Goal: Task Accomplishment & Management: Use online tool/utility

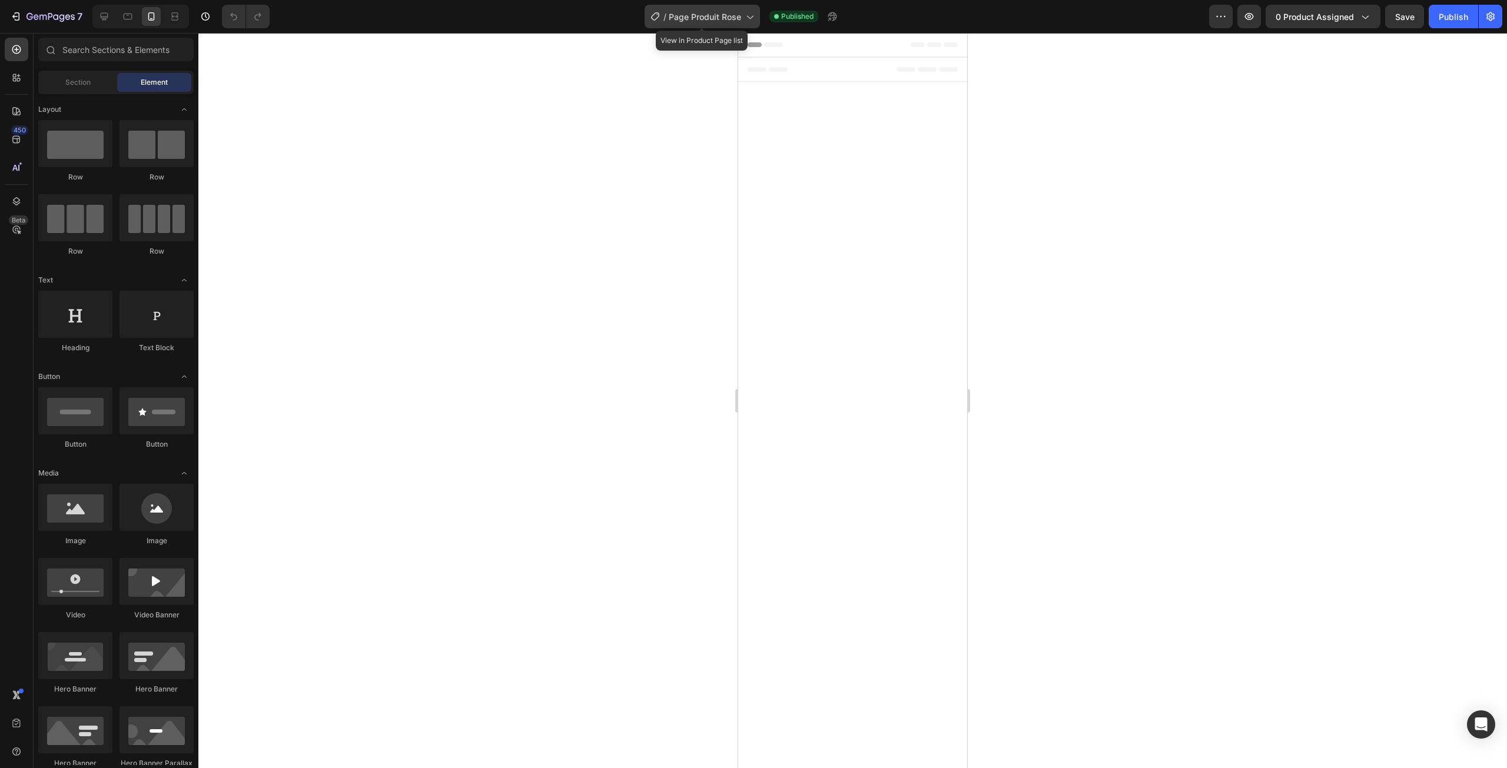
click at [732, 23] on div "/ Page Produit Rose" at bounding box center [702, 17] width 115 height 24
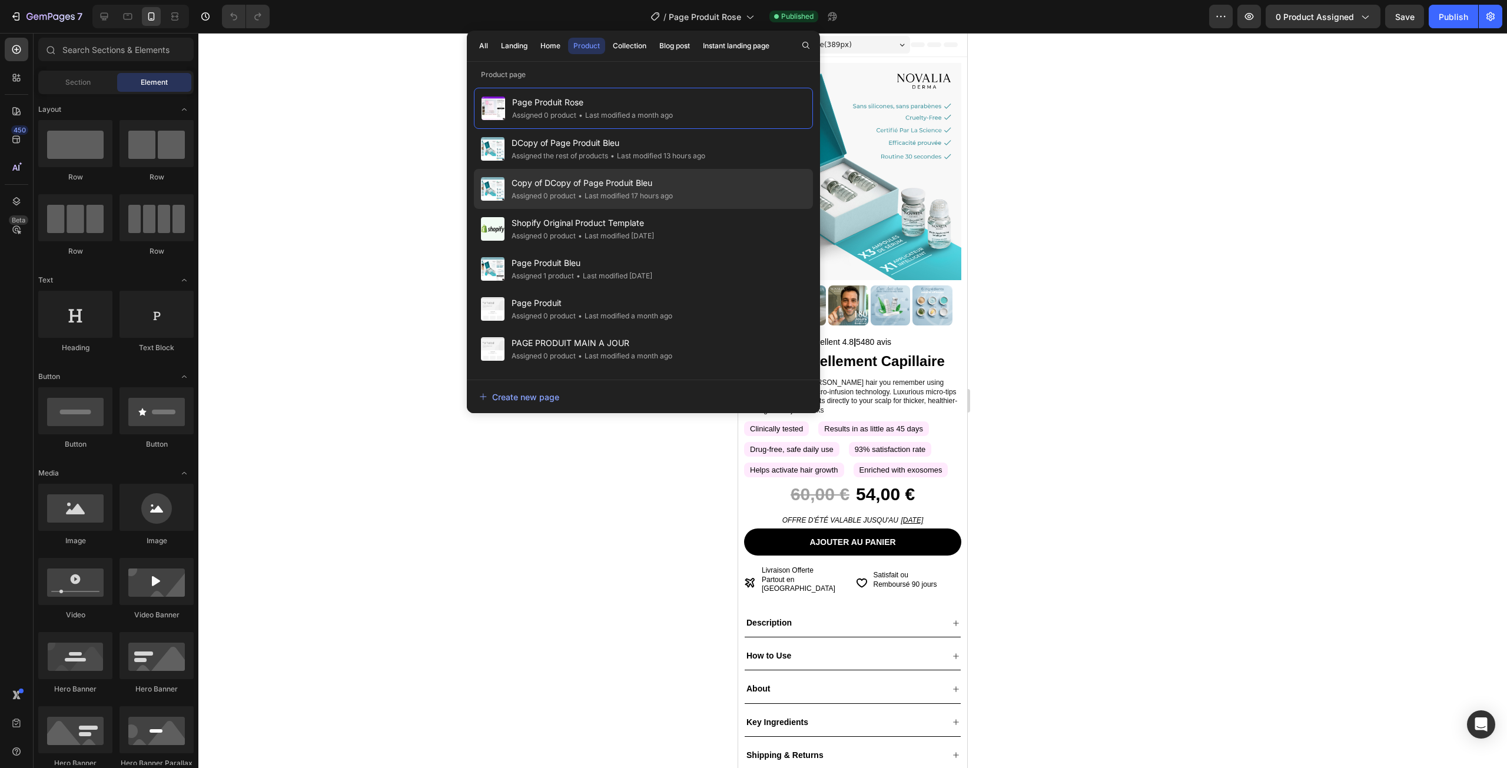
click at [622, 203] on div "Copy of DCopy of Page Produit Bleu Assigned 0 product • Last modified 17 hours …" at bounding box center [643, 189] width 339 height 40
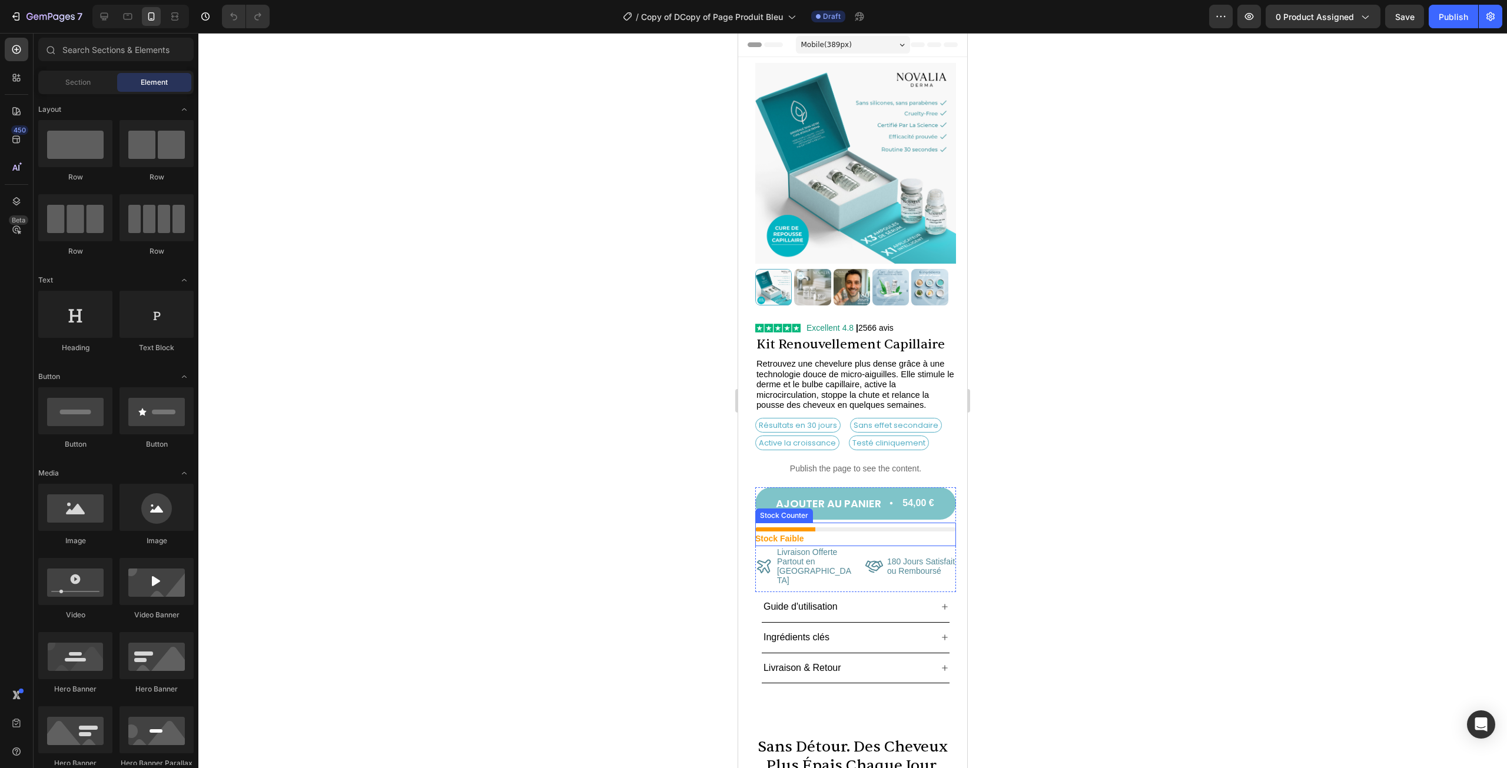
click at [852, 532] on div "Stock Faible" at bounding box center [855, 539] width 201 height 15
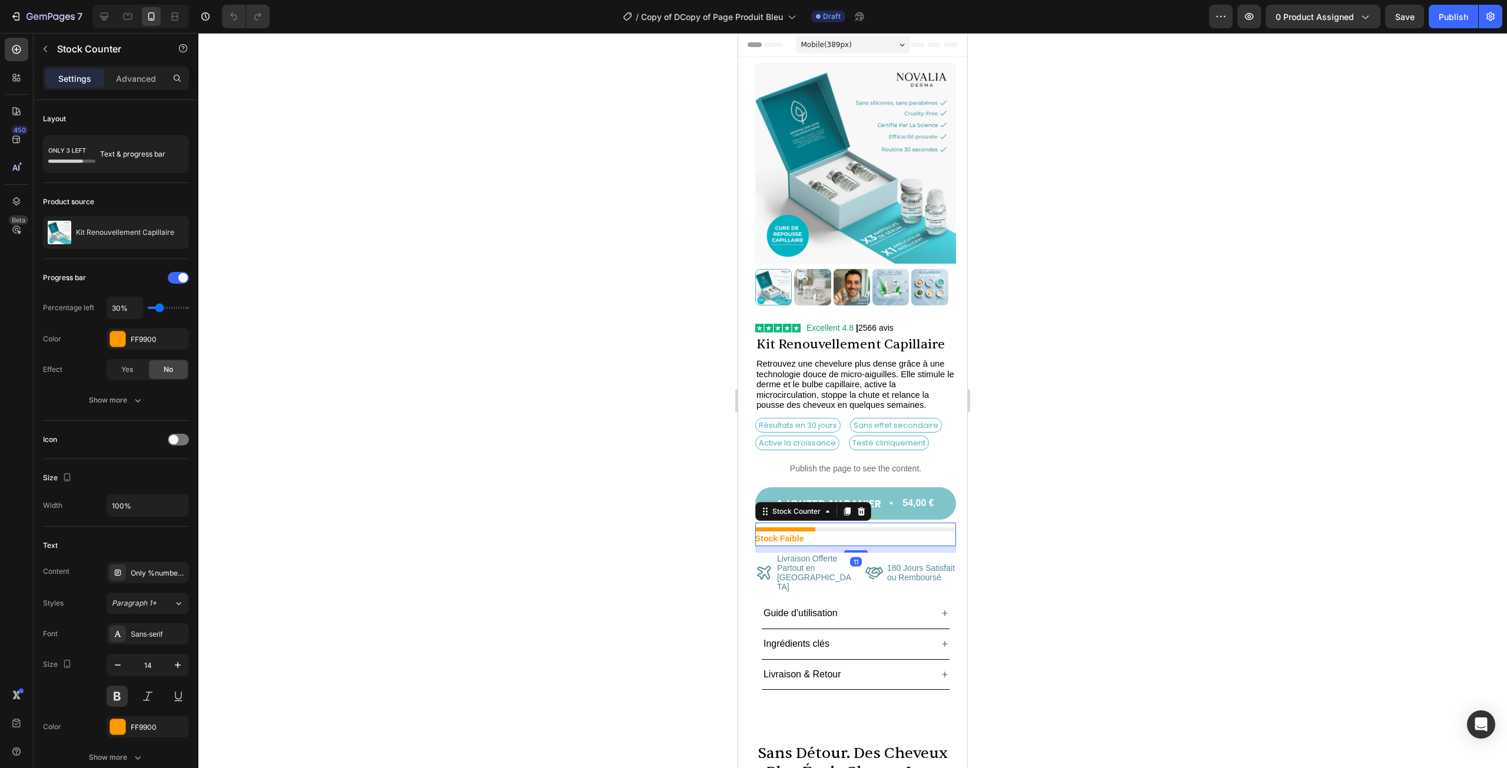
drag, startPoint x: 848, startPoint y: 536, endPoint x: 865, endPoint y: 540, distance: 17.0
click at [849, 550] on div at bounding box center [856, 551] width 24 height 2
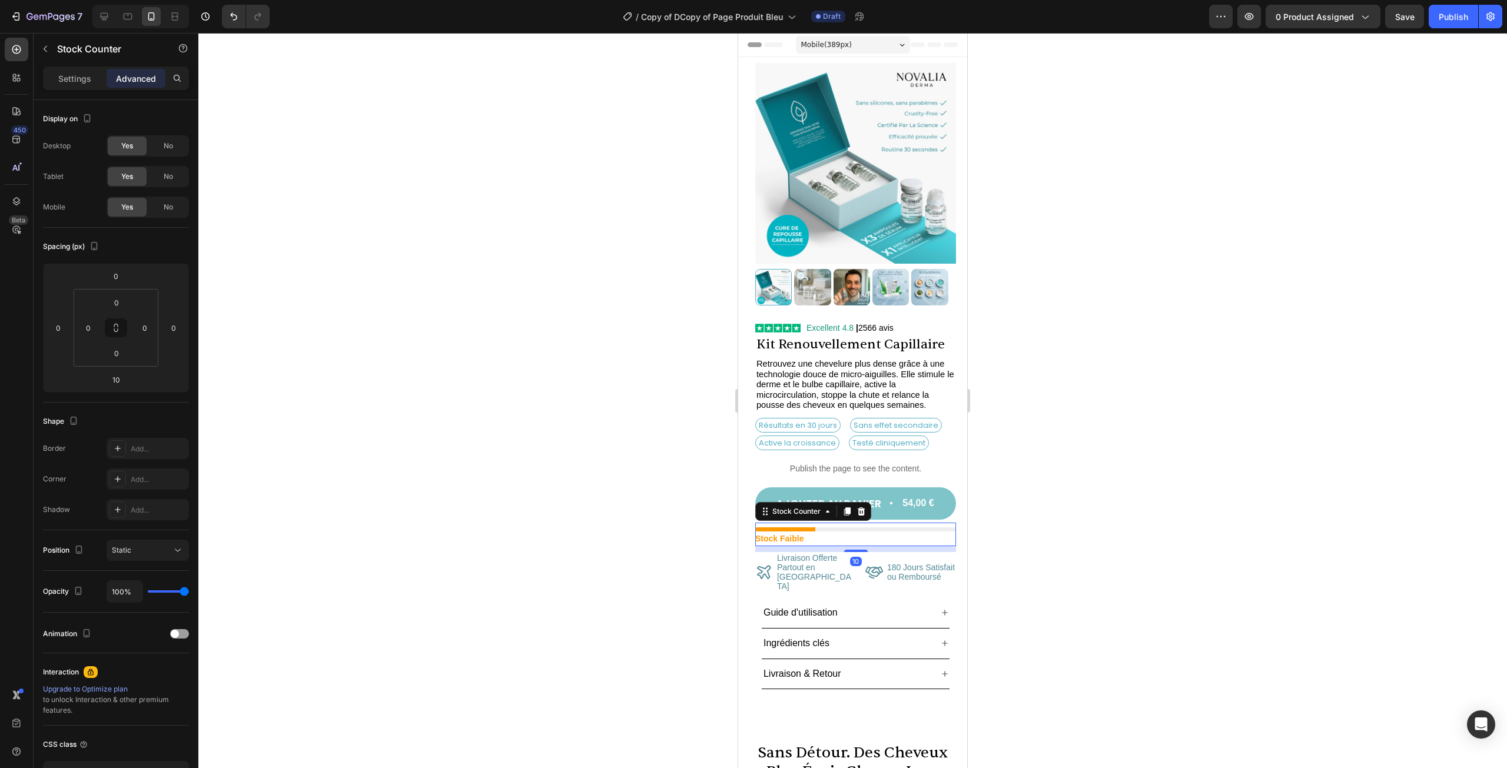
click at [1055, 529] on div at bounding box center [852, 400] width 1309 height 735
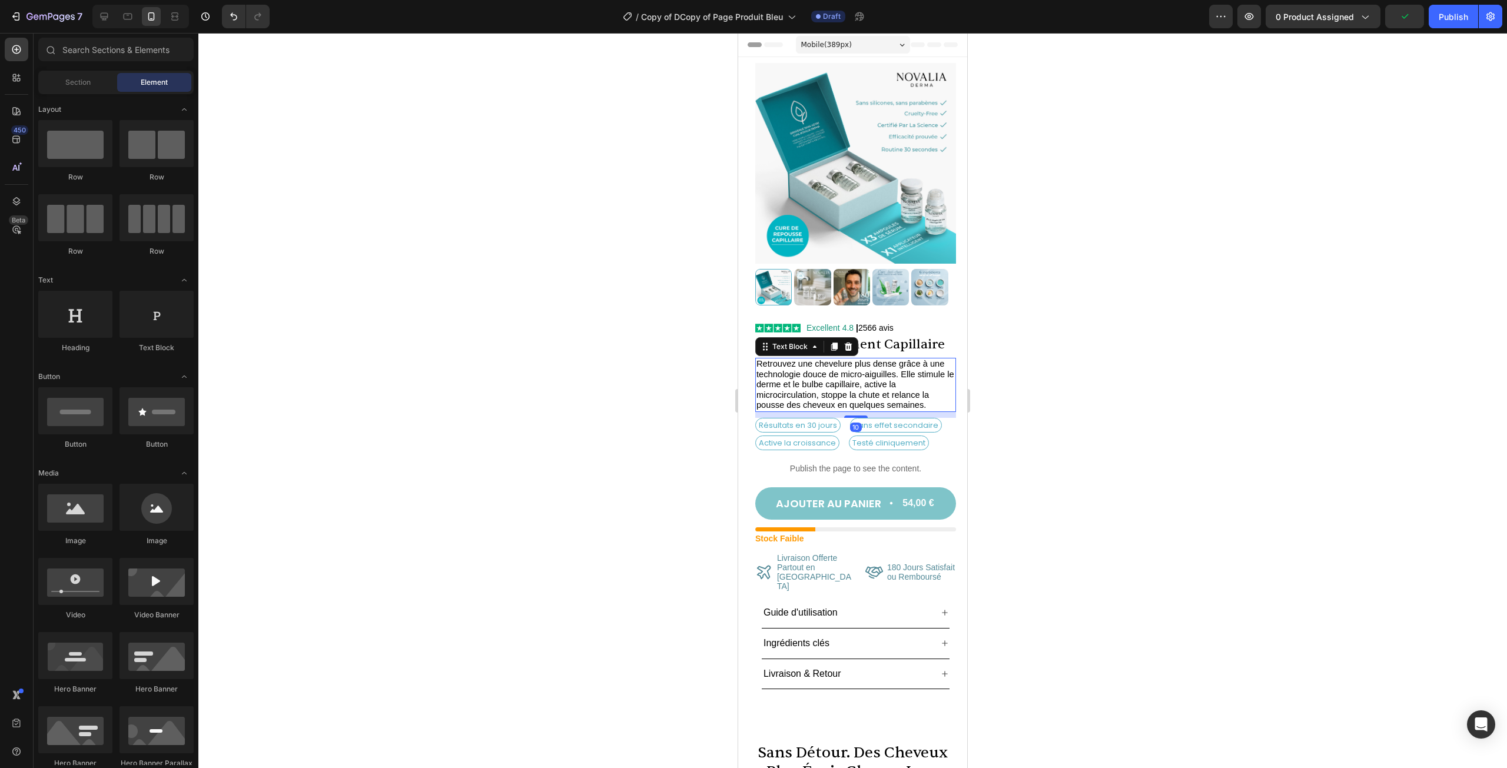
click at [913, 373] on p "Retrouvez une chevelure plus dense grâce à une technologie douce de micro-aigui…" at bounding box center [855, 385] width 198 height 52
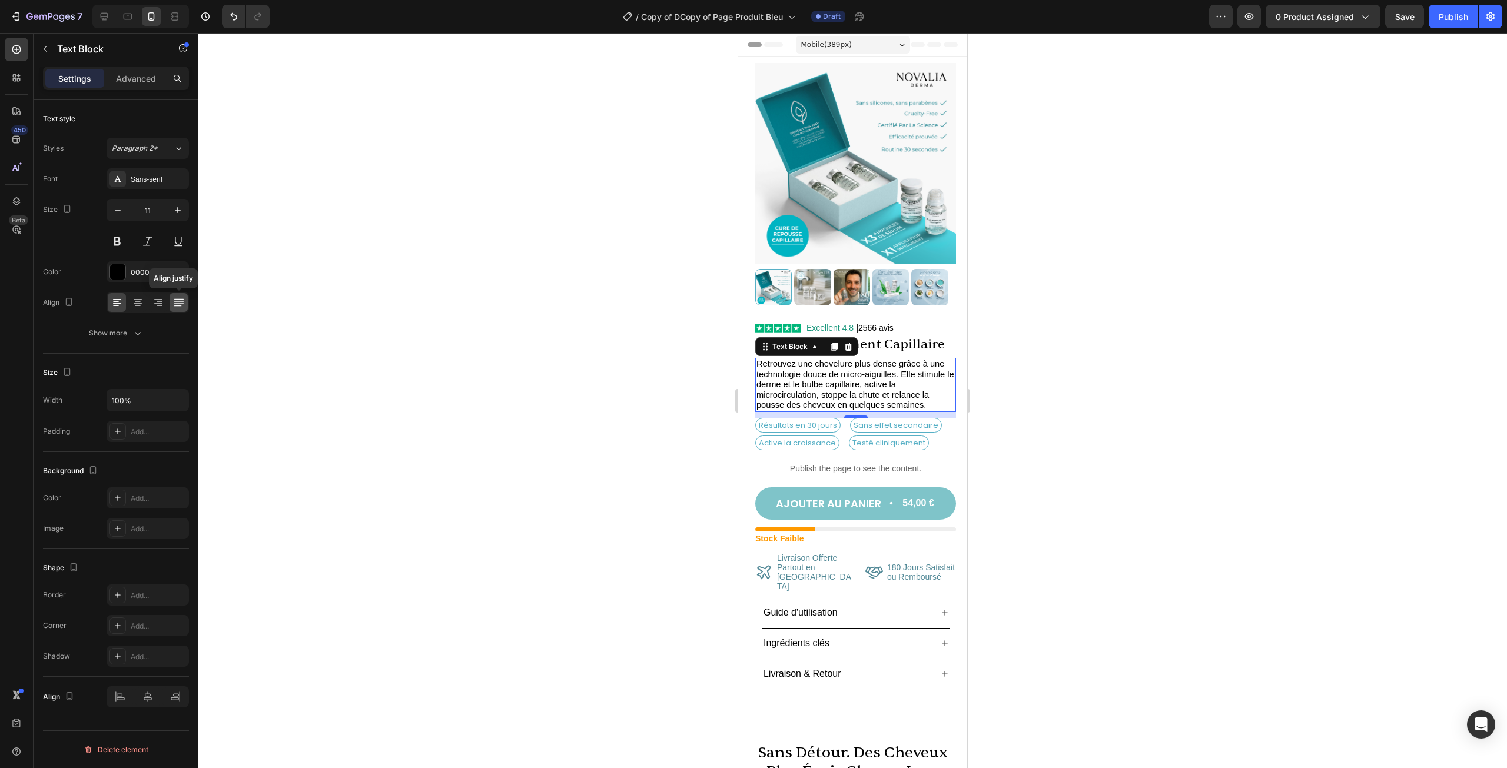
click at [176, 306] on icon at bounding box center [179, 303] width 12 height 12
click at [1077, 444] on div at bounding box center [852, 400] width 1309 height 735
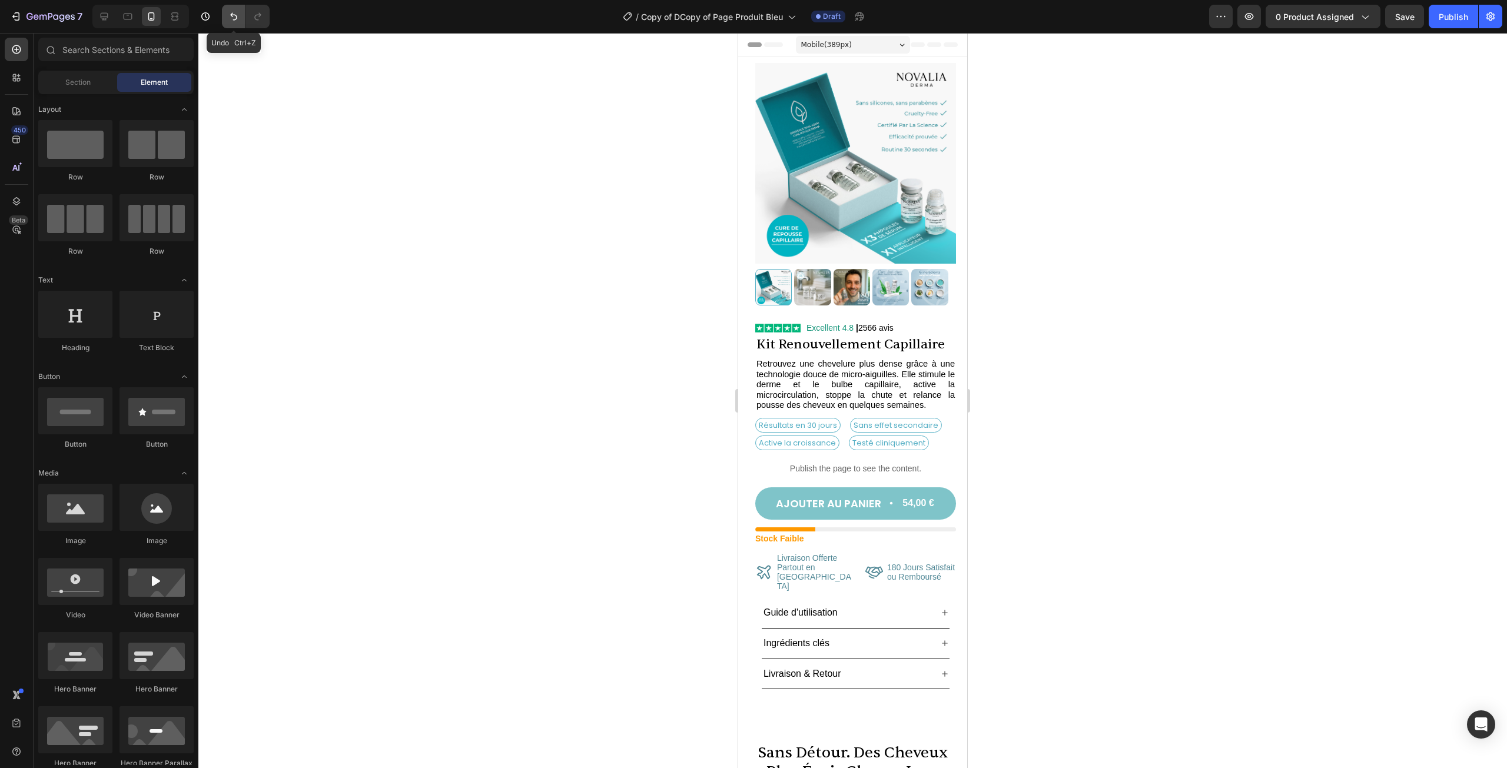
click at [233, 18] on icon "Undo/Redo" at bounding box center [234, 17] width 12 height 12
click at [810, 377] on span "Retrouvez une chevelure plus dense grâce à une technologie douce de micro-aigui…" at bounding box center [855, 384] width 198 height 51
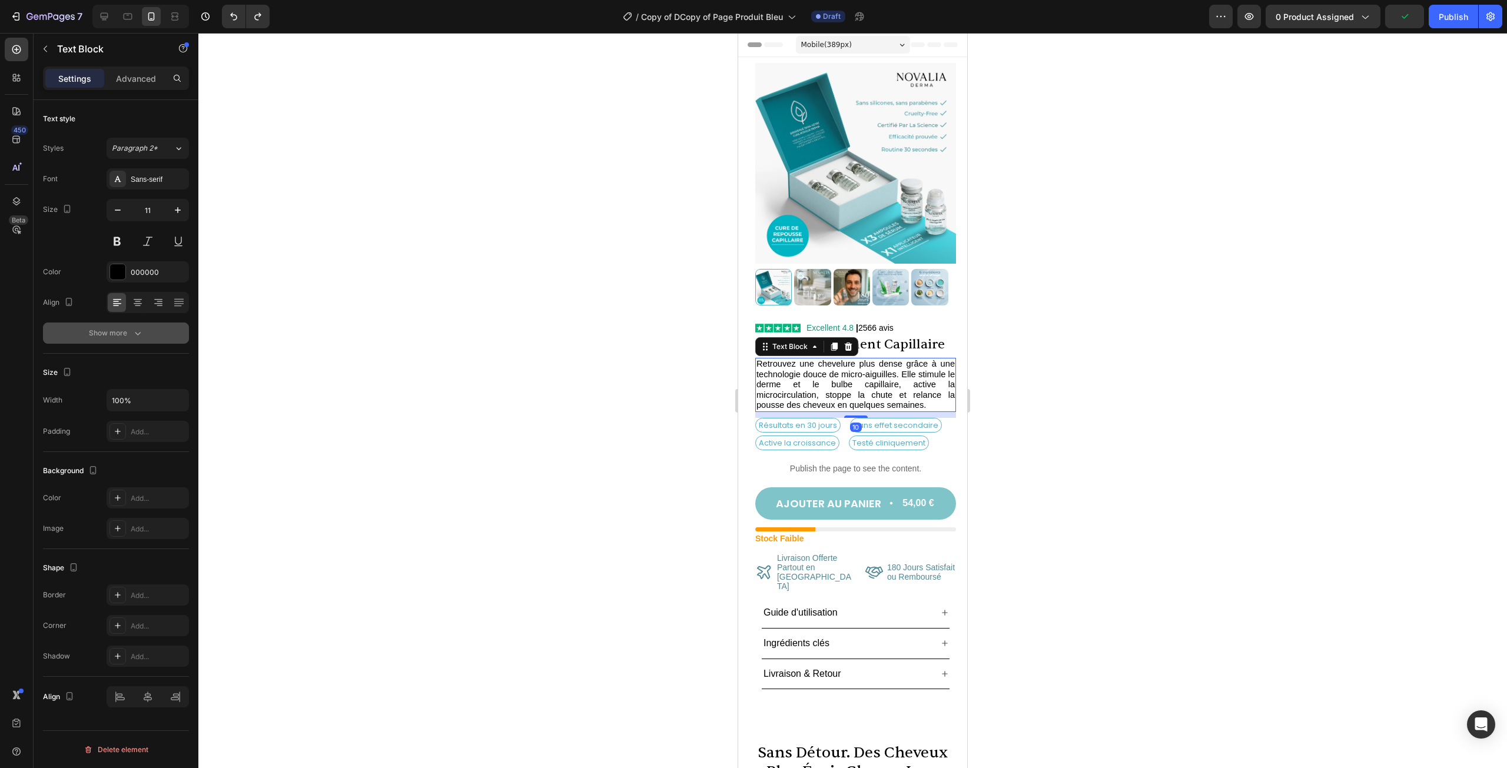
click at [129, 326] on button "Show more" at bounding box center [116, 333] width 146 height 21
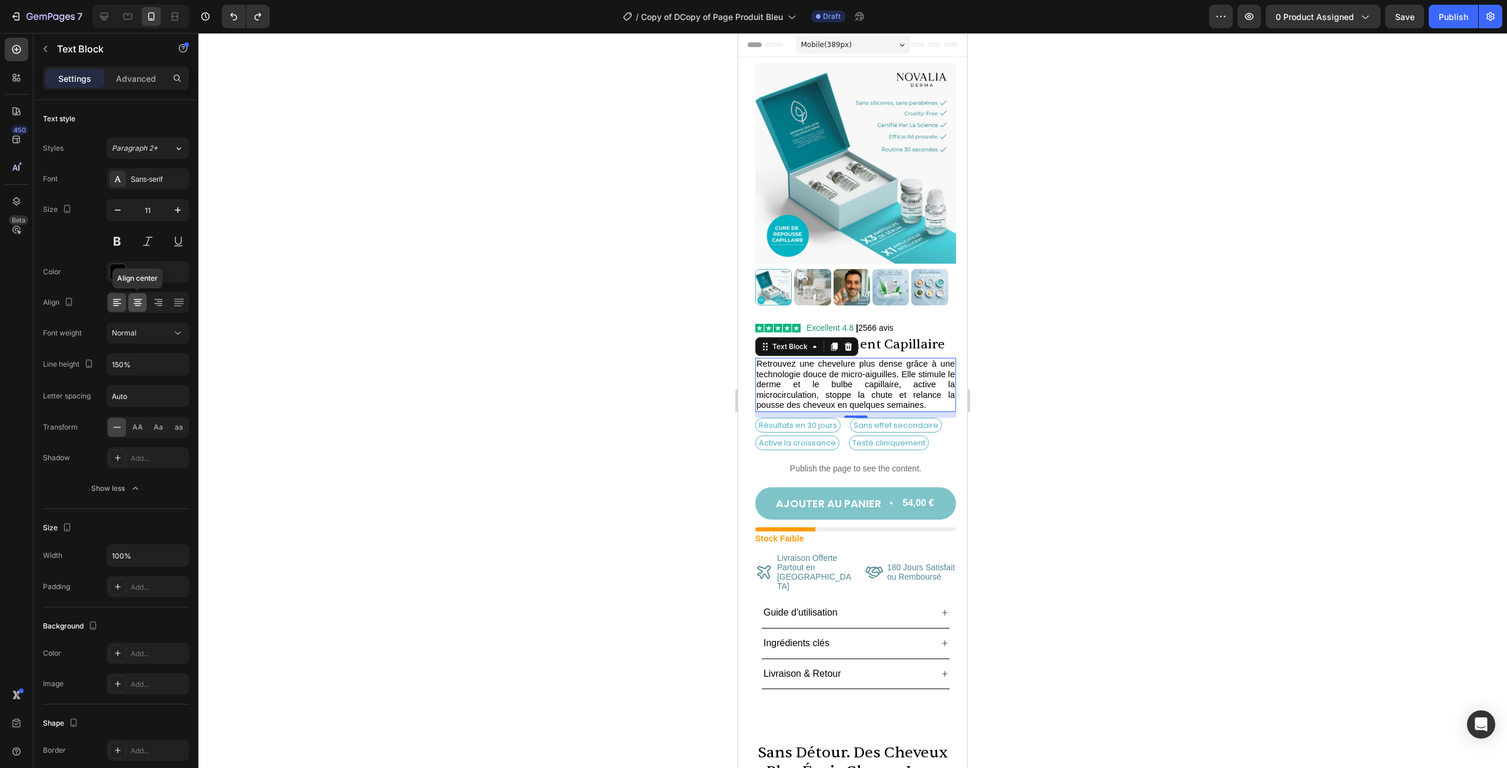
click at [137, 305] on icon at bounding box center [138, 303] width 12 height 12
click at [119, 304] on icon at bounding box center [117, 303] width 12 height 12
click at [1034, 477] on div at bounding box center [852, 400] width 1309 height 735
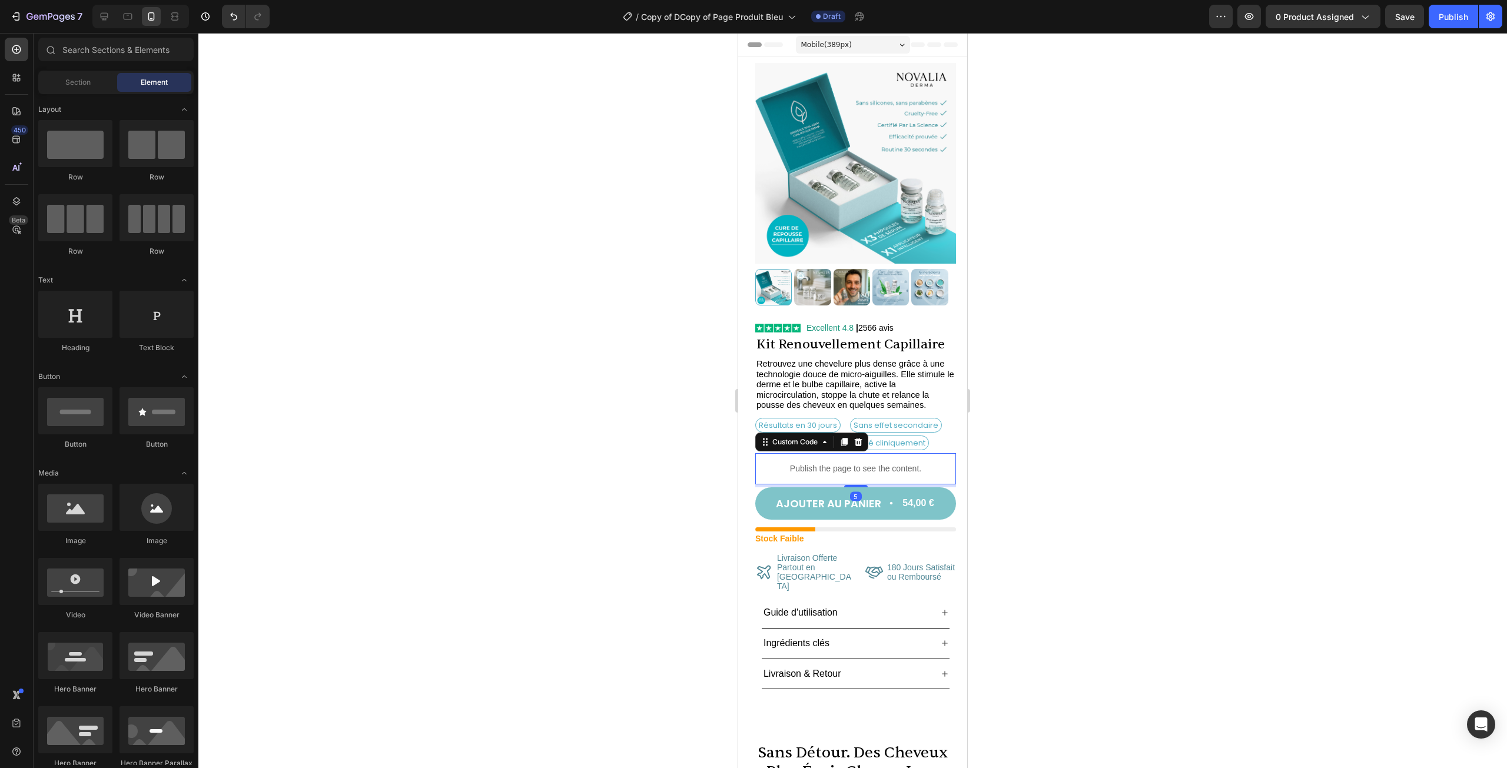
click at [859, 466] on p "Publish the page to see the content." at bounding box center [855, 469] width 201 height 12
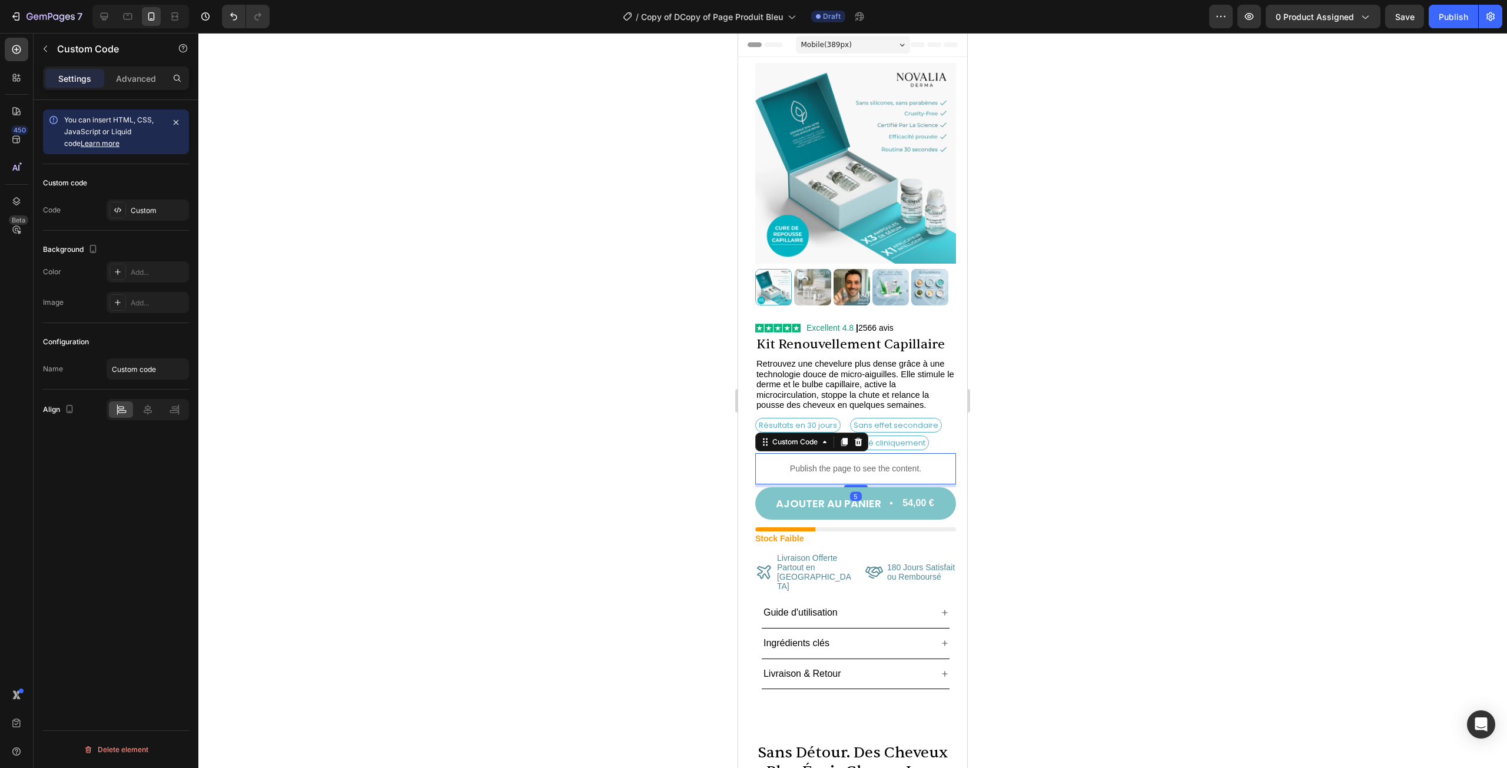
click at [139, 226] on div "Custom code Code Custom" at bounding box center [116, 197] width 146 height 67
click at [140, 221] on div "Custom code Code Custom" at bounding box center [116, 197] width 146 height 67
click at [140, 217] on div "Custom" at bounding box center [148, 210] width 82 height 21
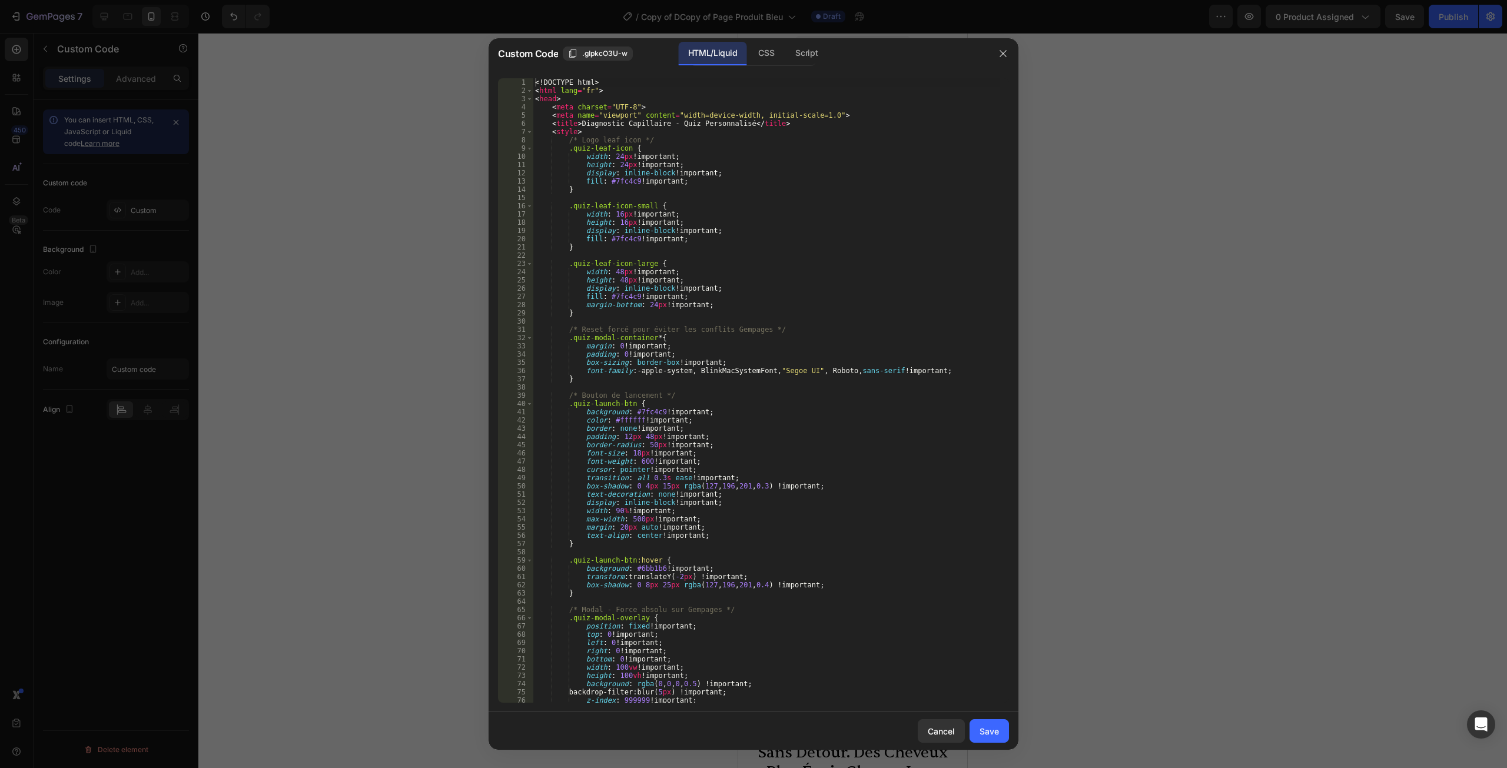
click at [664, 399] on div "<! DOCTYPE html > < html lang = "fr" > < head > < meta charset = "UTF-8" > < me…" at bounding box center [766, 398] width 467 height 641
type textarea "</body> </html>"
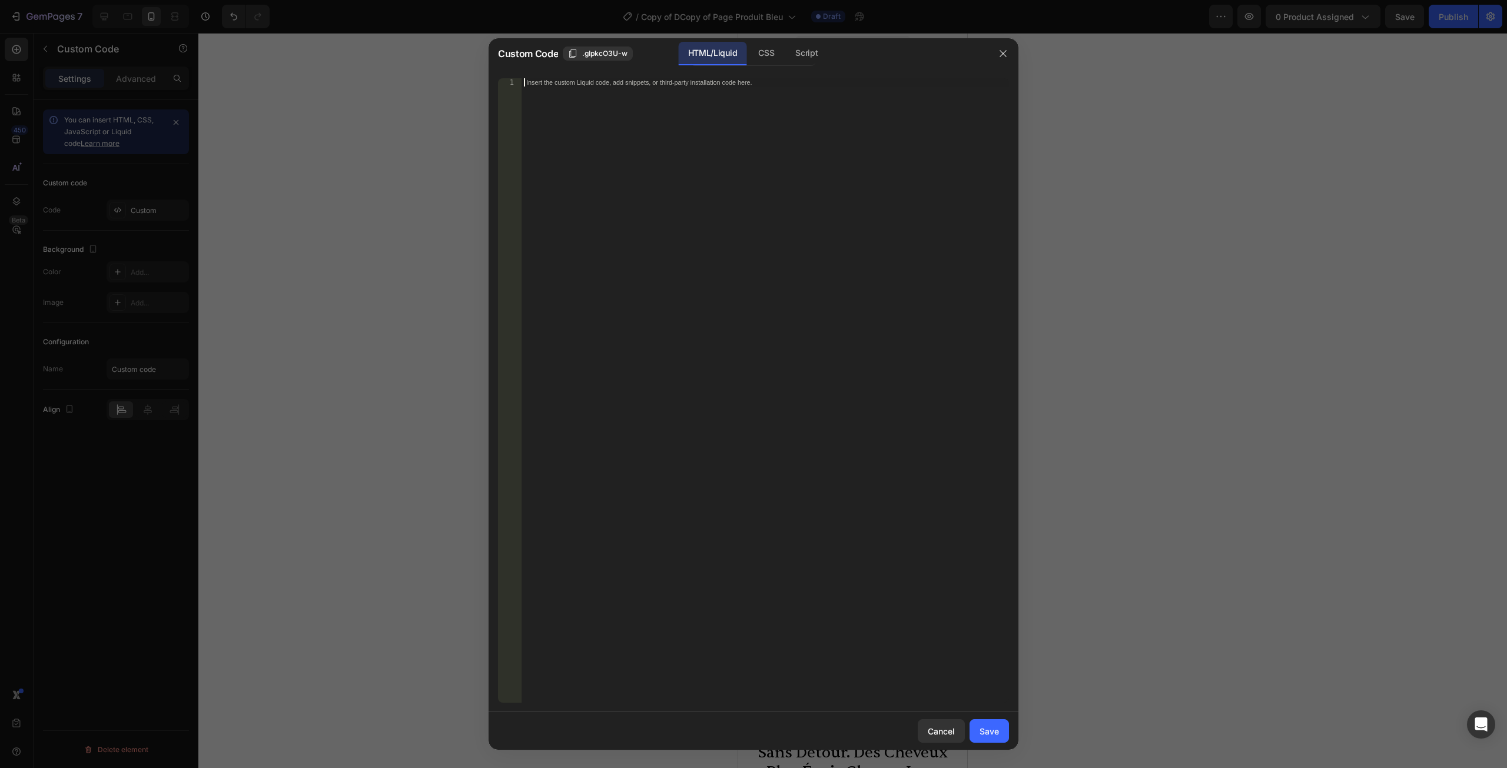
paste textarea "</html>"
type textarea "</html>"
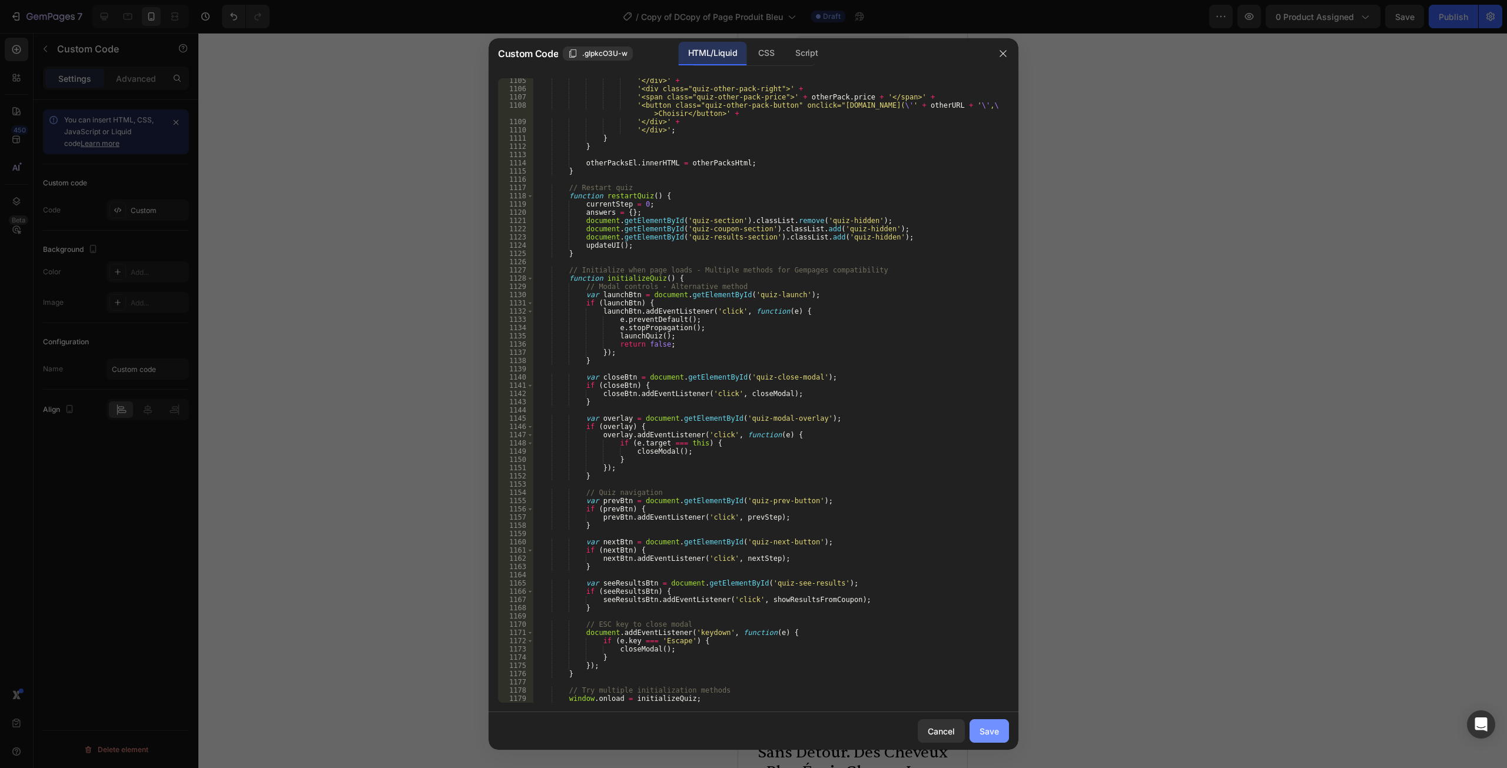
click at [988, 728] on div "Save" at bounding box center [988, 731] width 19 height 12
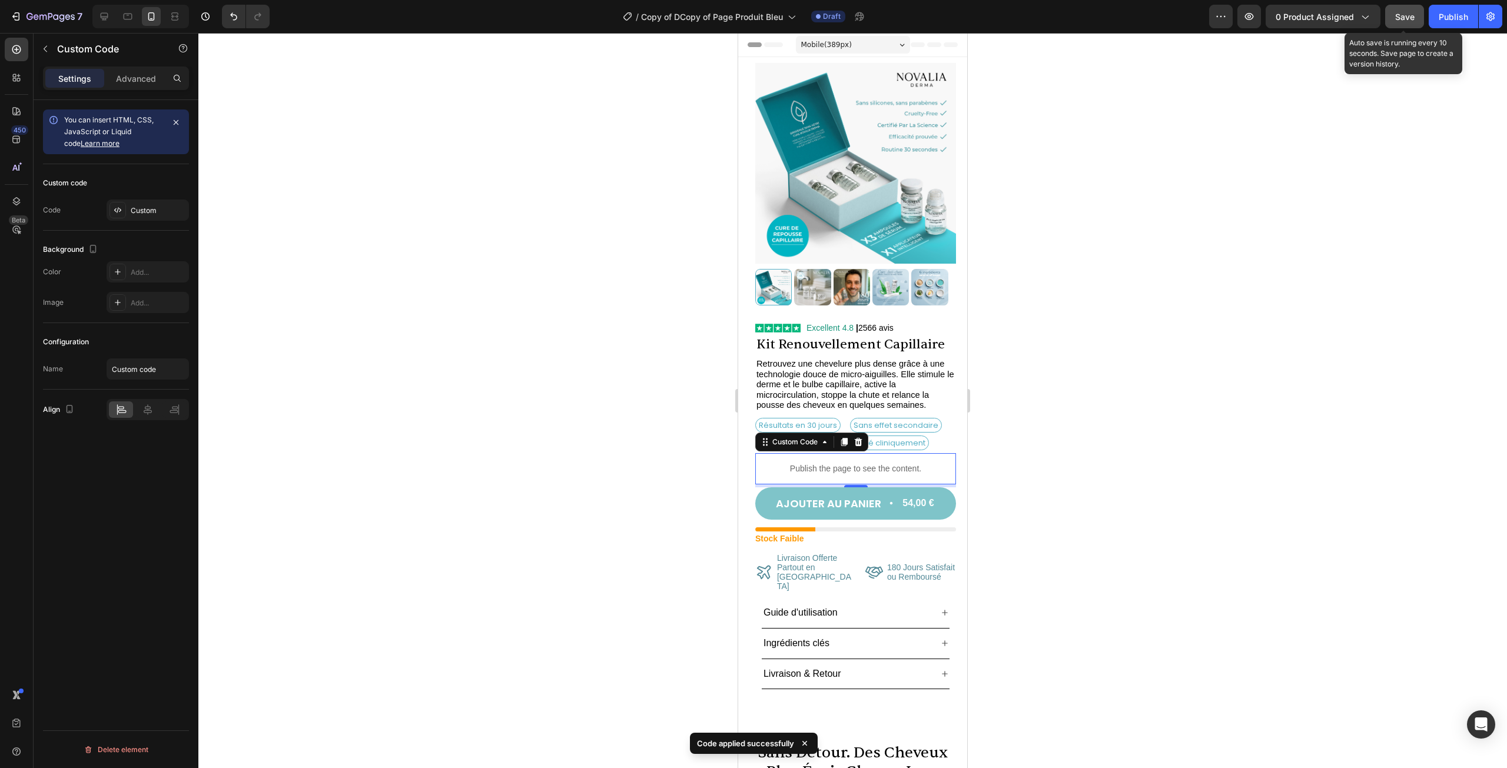
click at [1406, 13] on span "Save" at bounding box center [1404, 17] width 19 height 10
click at [1246, 14] on icon "button" at bounding box center [1249, 17] width 12 height 12
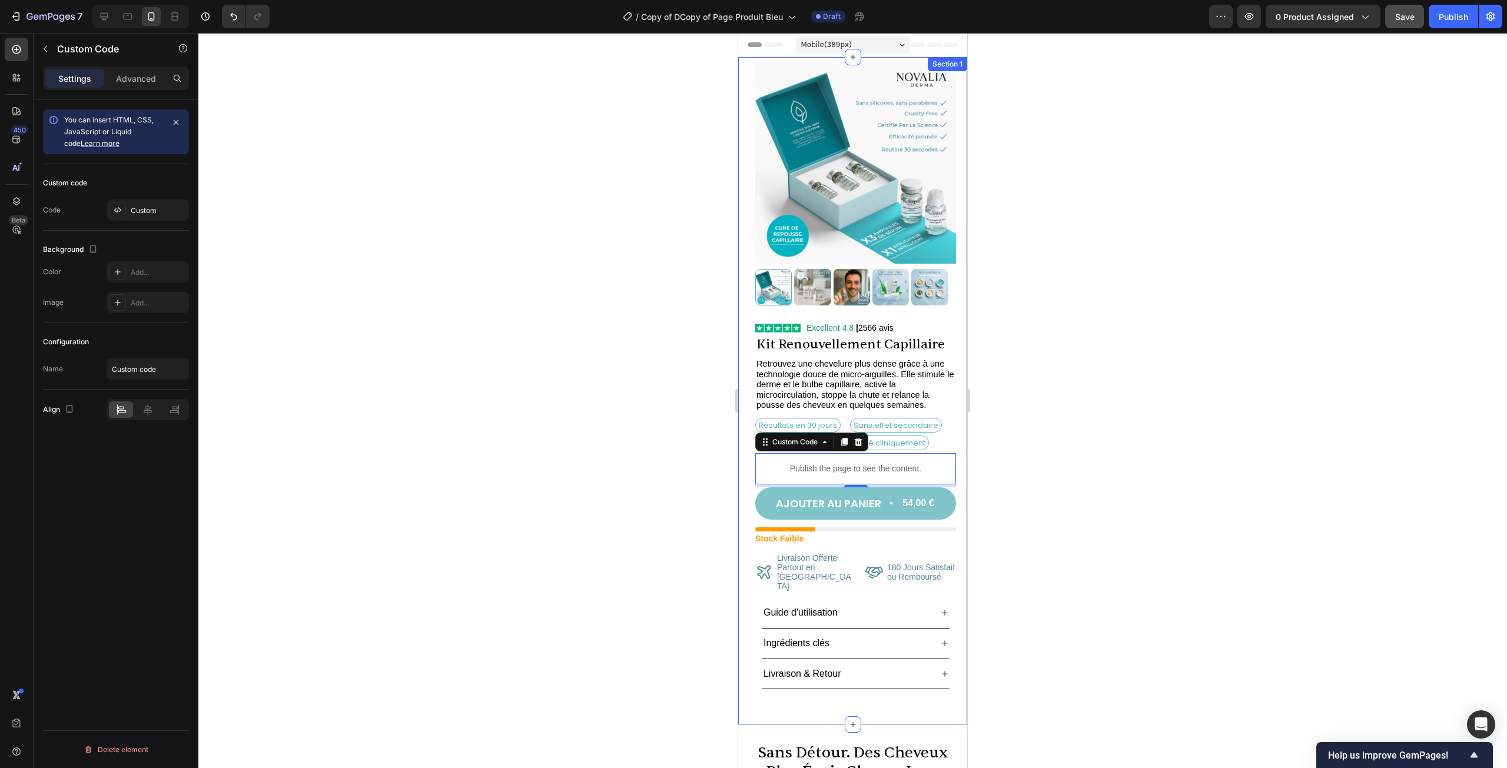
click at [91, 10] on div at bounding box center [138, 17] width 101 height 24
click at [95, 12] on div at bounding box center [104, 16] width 19 height 19
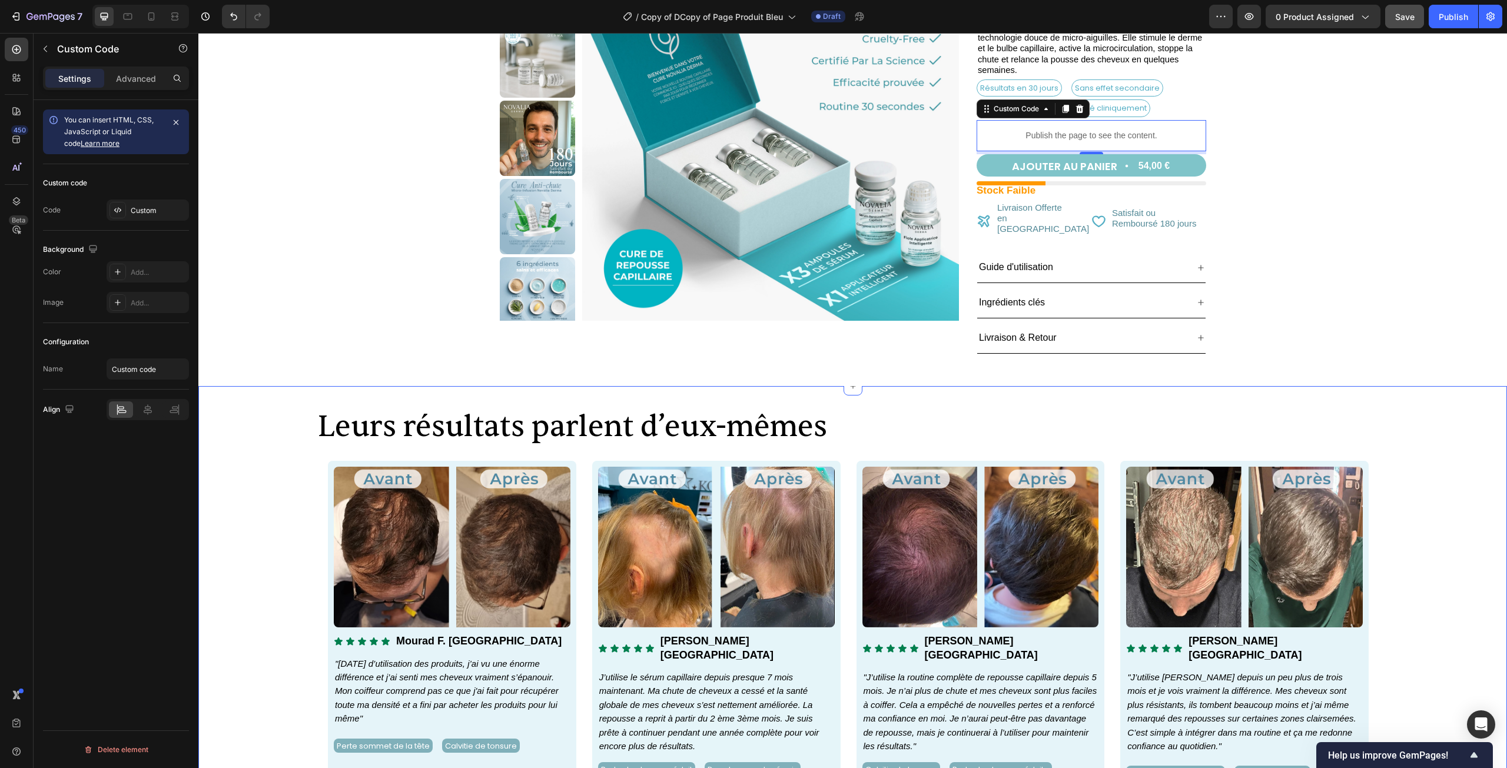
scroll to position [177, 0]
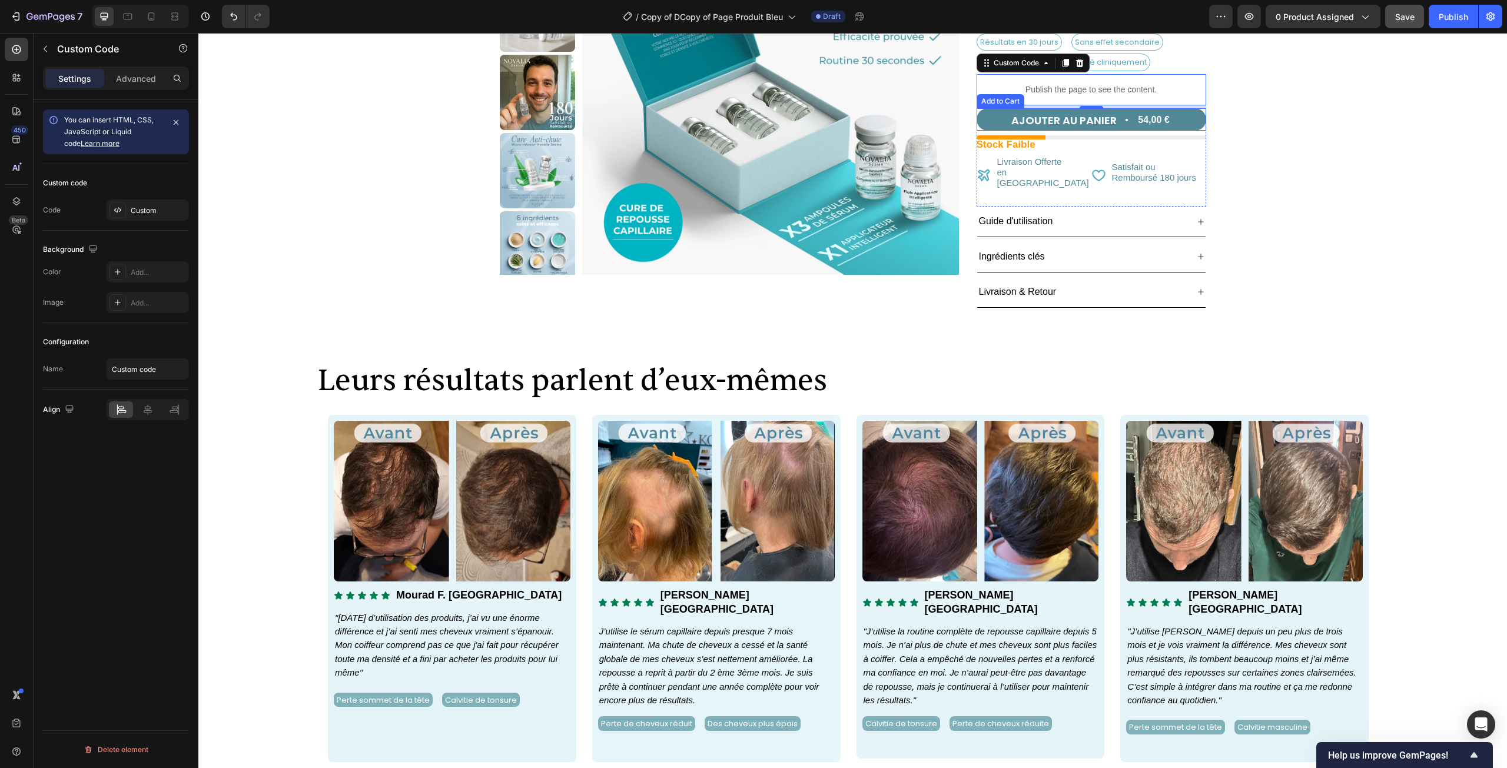
click at [1192, 120] on button "AJOUTER AU PANIER 54,00 €" at bounding box center [1092, 119] width 230 height 22
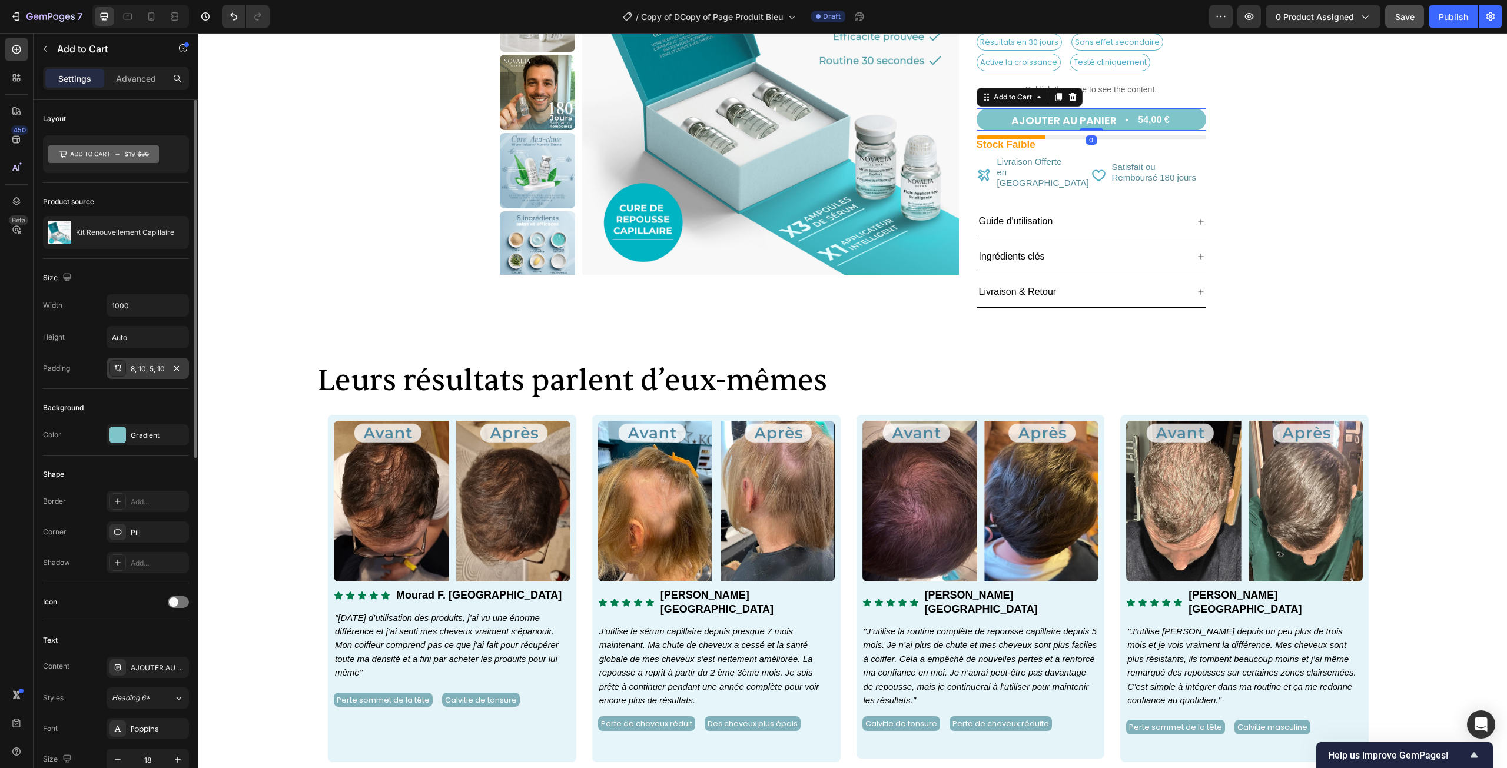
click at [140, 372] on div "8, 10, 5, 10" at bounding box center [148, 369] width 34 height 11
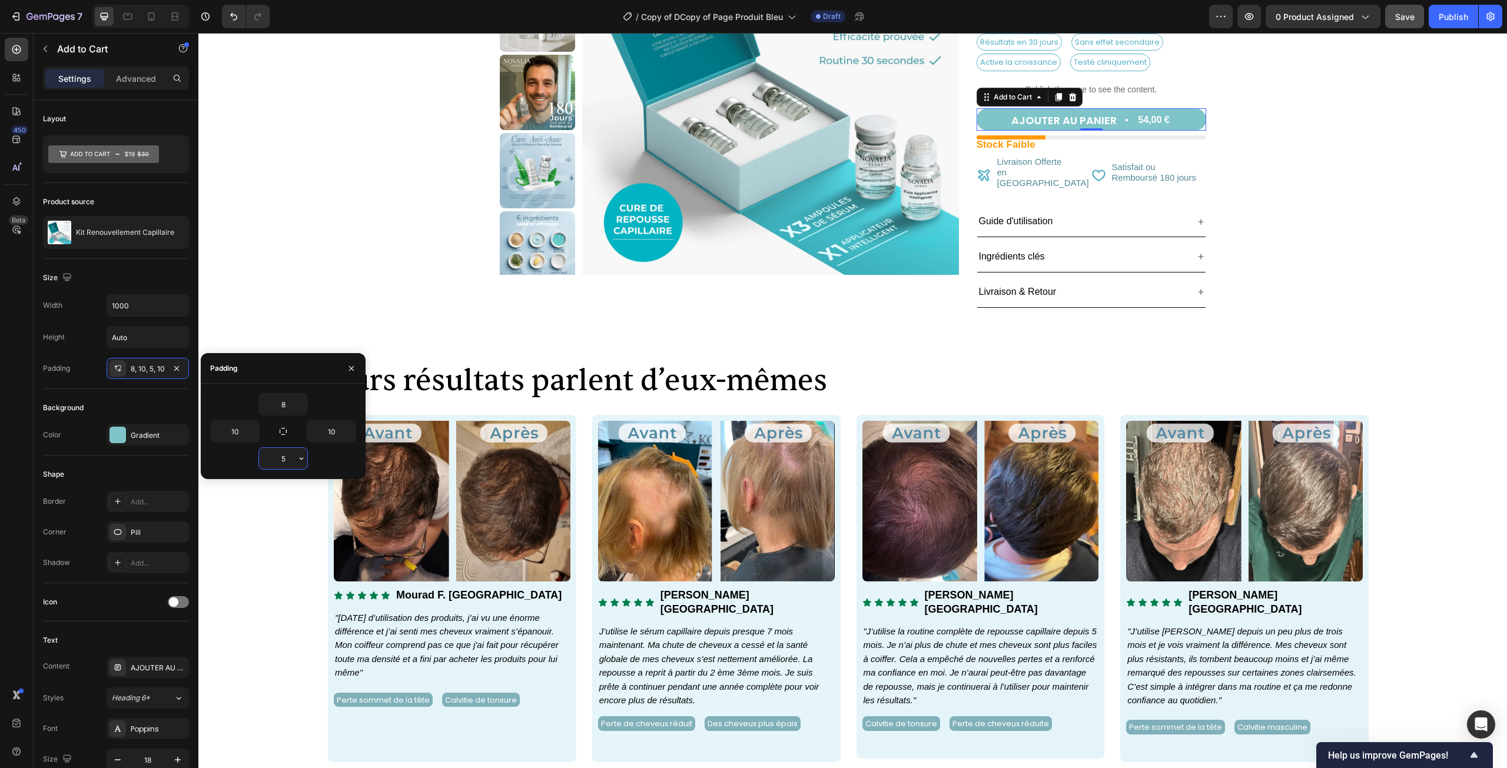
click at [284, 462] on input "5" at bounding box center [283, 458] width 48 height 21
type input "8"
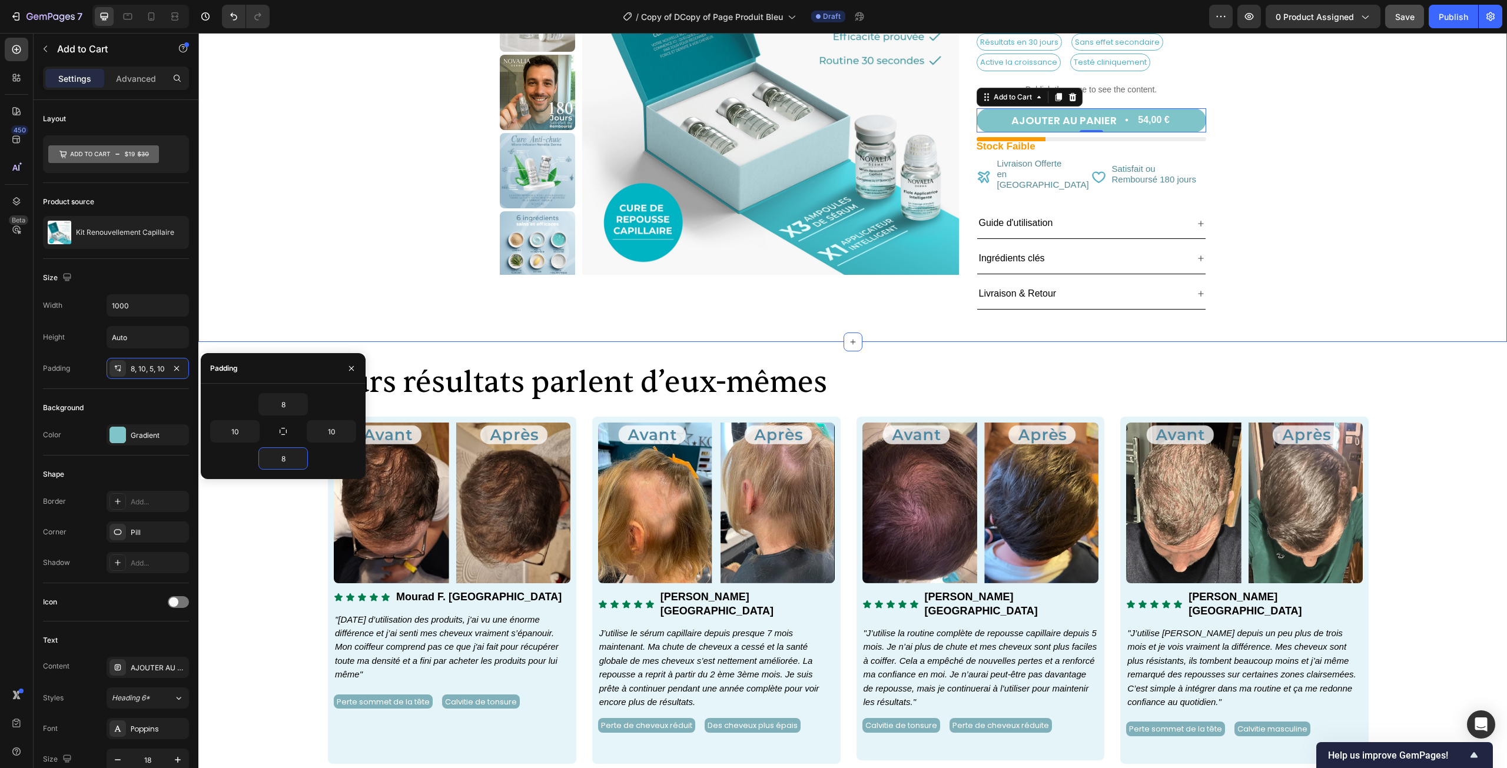
click at [397, 283] on div "Product Images Icon Icon List Excellent 4.8 | 2566 avis Text Block Row Kit Reno…" at bounding box center [852, 108] width 1297 height 420
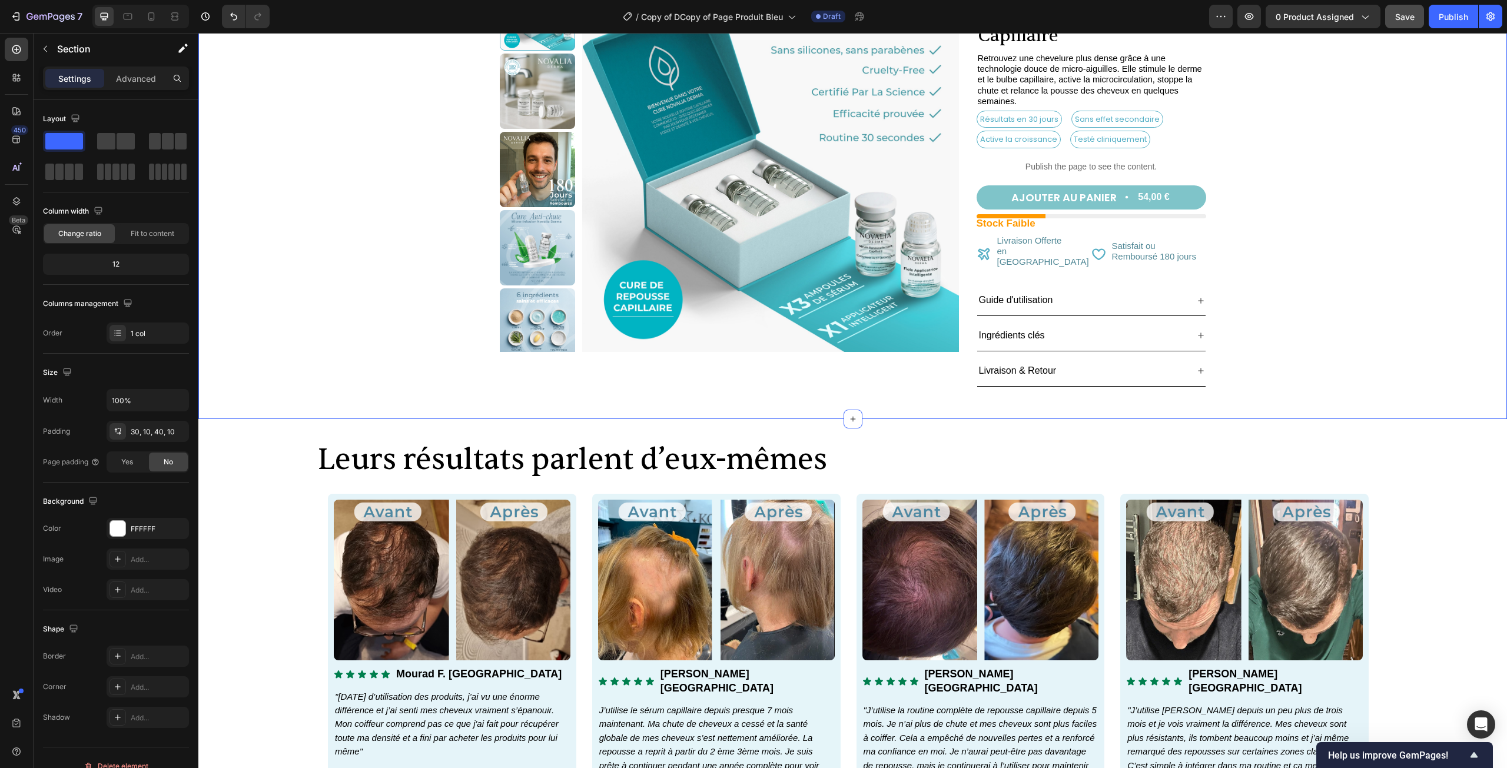
scroll to position [59, 0]
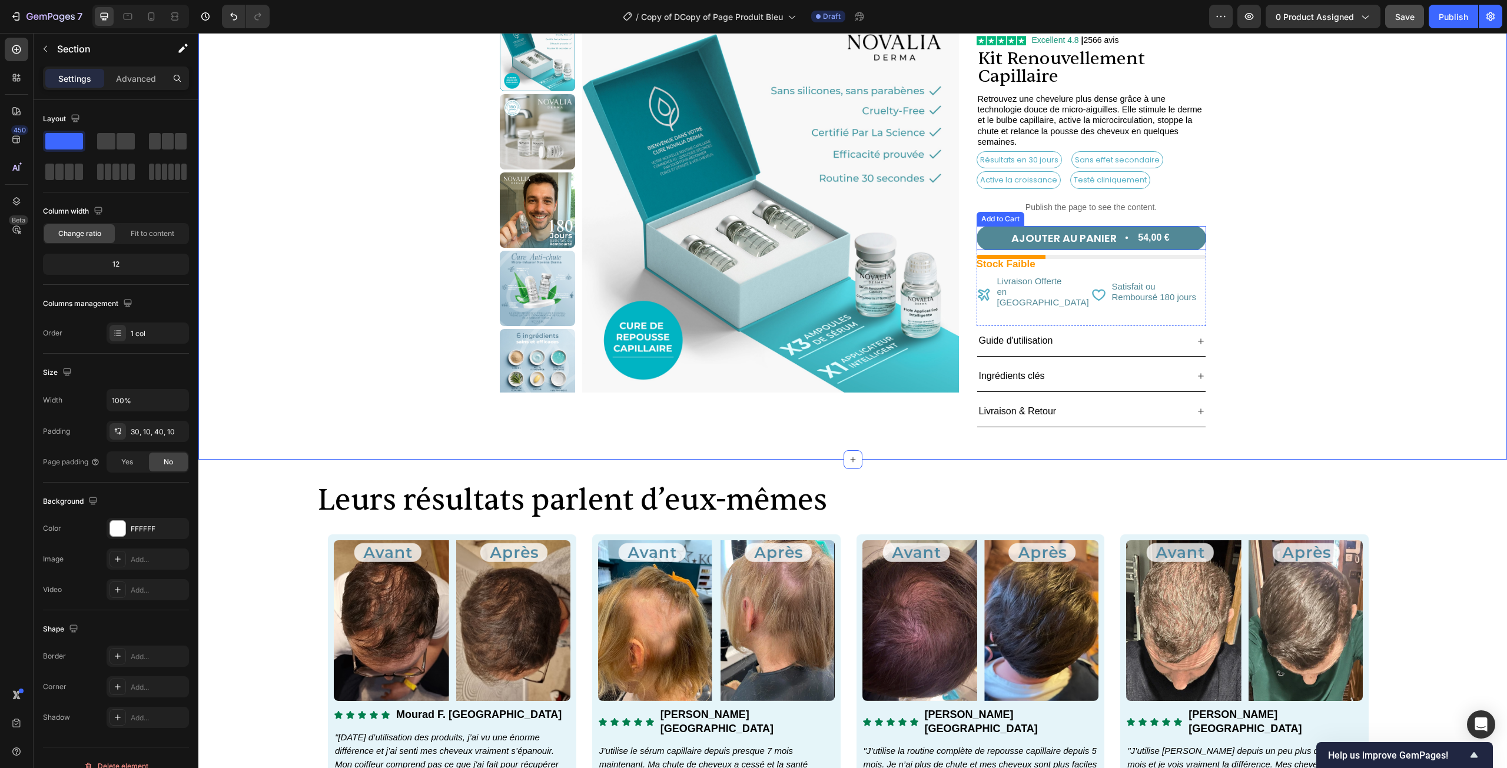
click at [1001, 238] on button "AJOUTER AU PANIER 54,00 €" at bounding box center [1092, 238] width 230 height 24
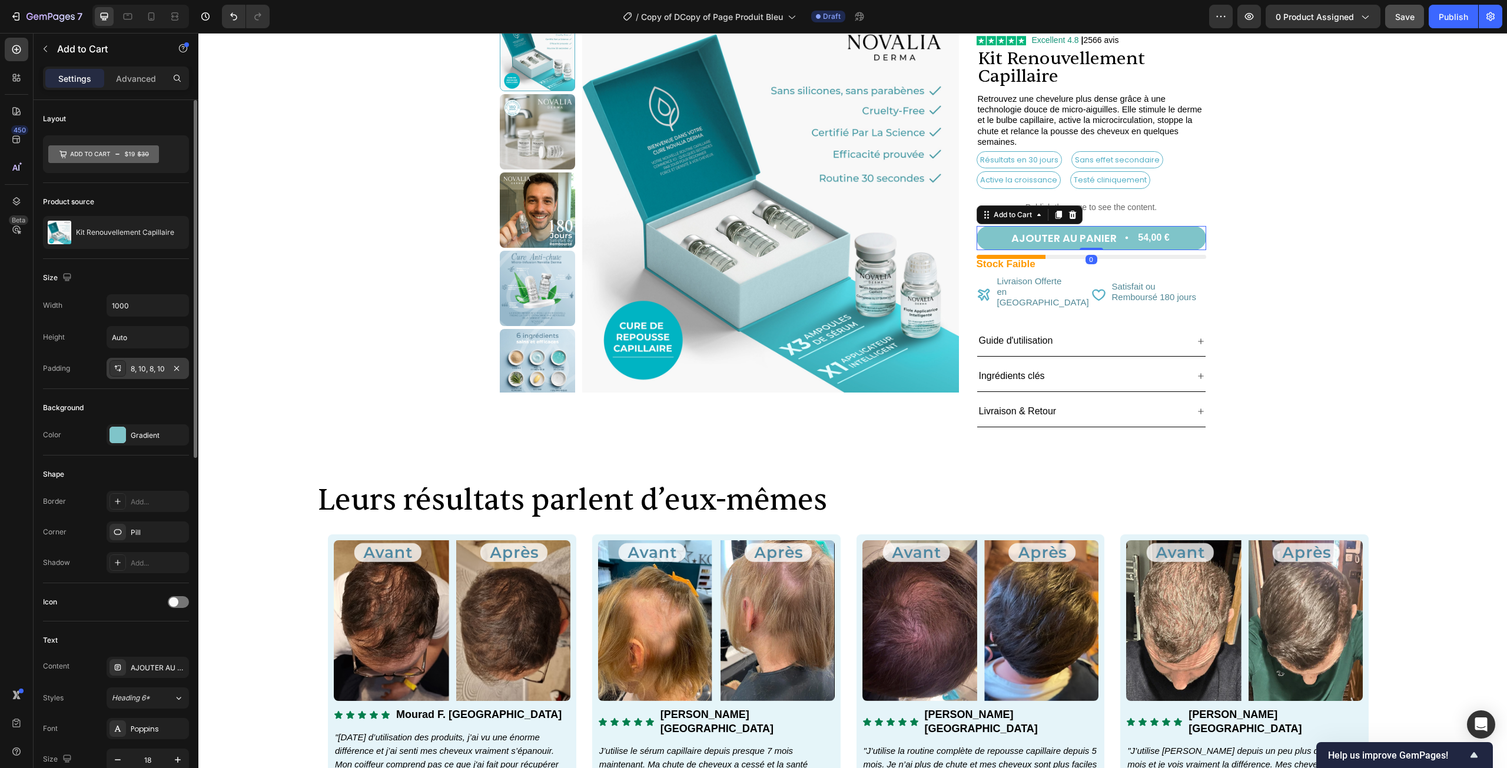
click at [147, 371] on div "8, 10, 8, 10" at bounding box center [148, 369] width 34 height 11
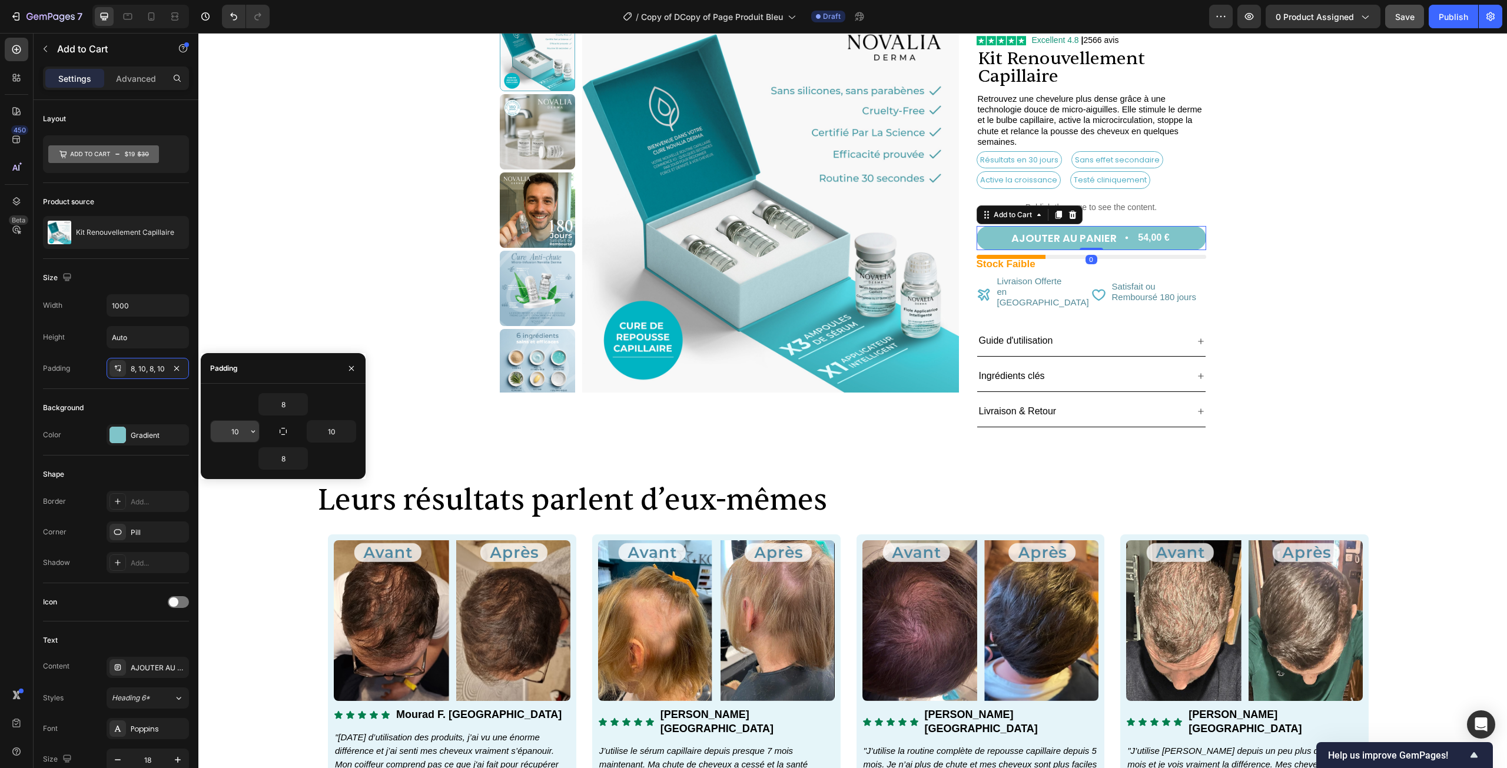
click at [244, 423] on input "10" at bounding box center [235, 431] width 48 height 21
type input "8"
click at [330, 433] on input "10" at bounding box center [331, 431] width 48 height 21
click at [333, 432] on input "8" at bounding box center [331, 431] width 48 height 21
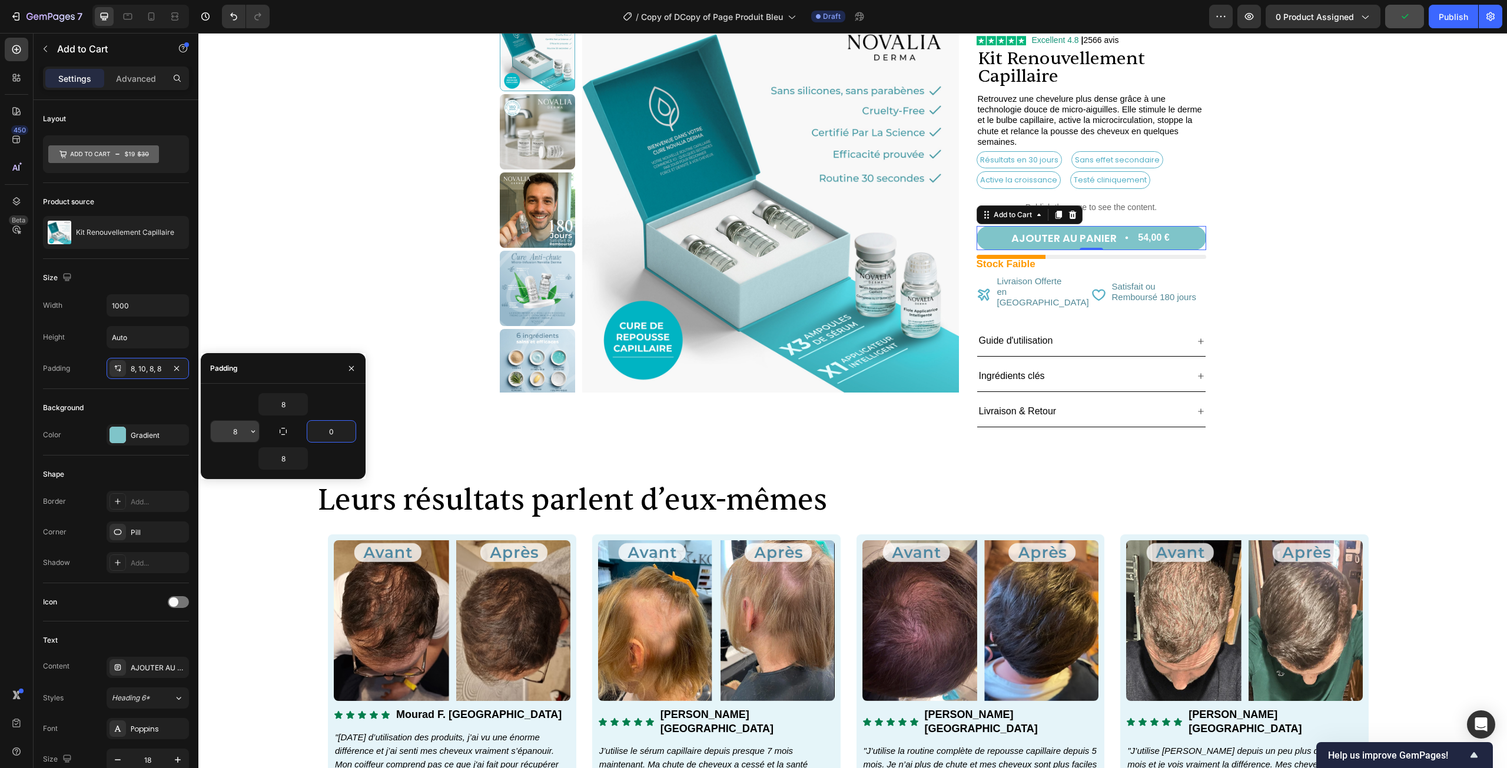
type input "0"
click at [234, 429] on input "8" at bounding box center [235, 431] width 48 height 21
type input "0"
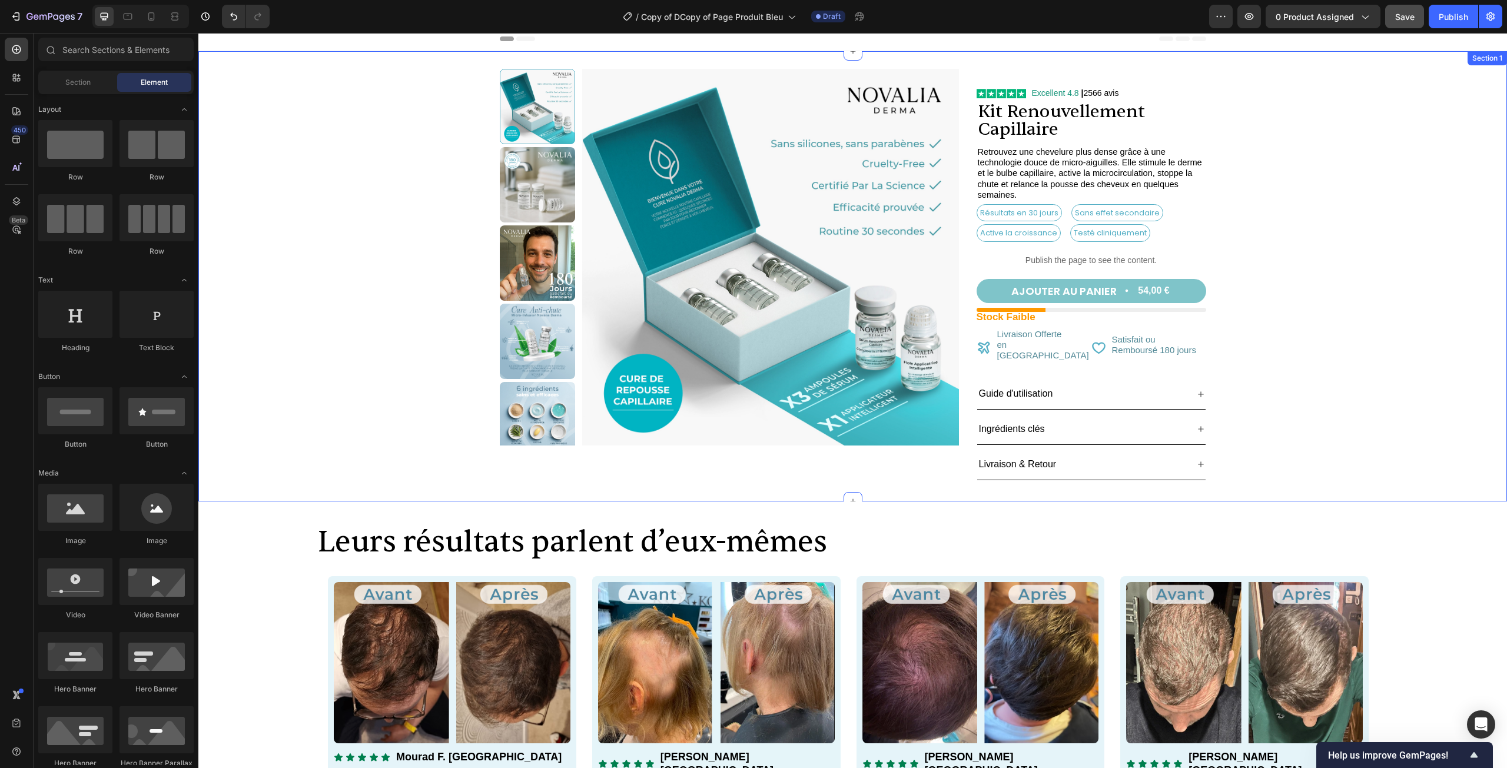
scroll to position [0, 0]
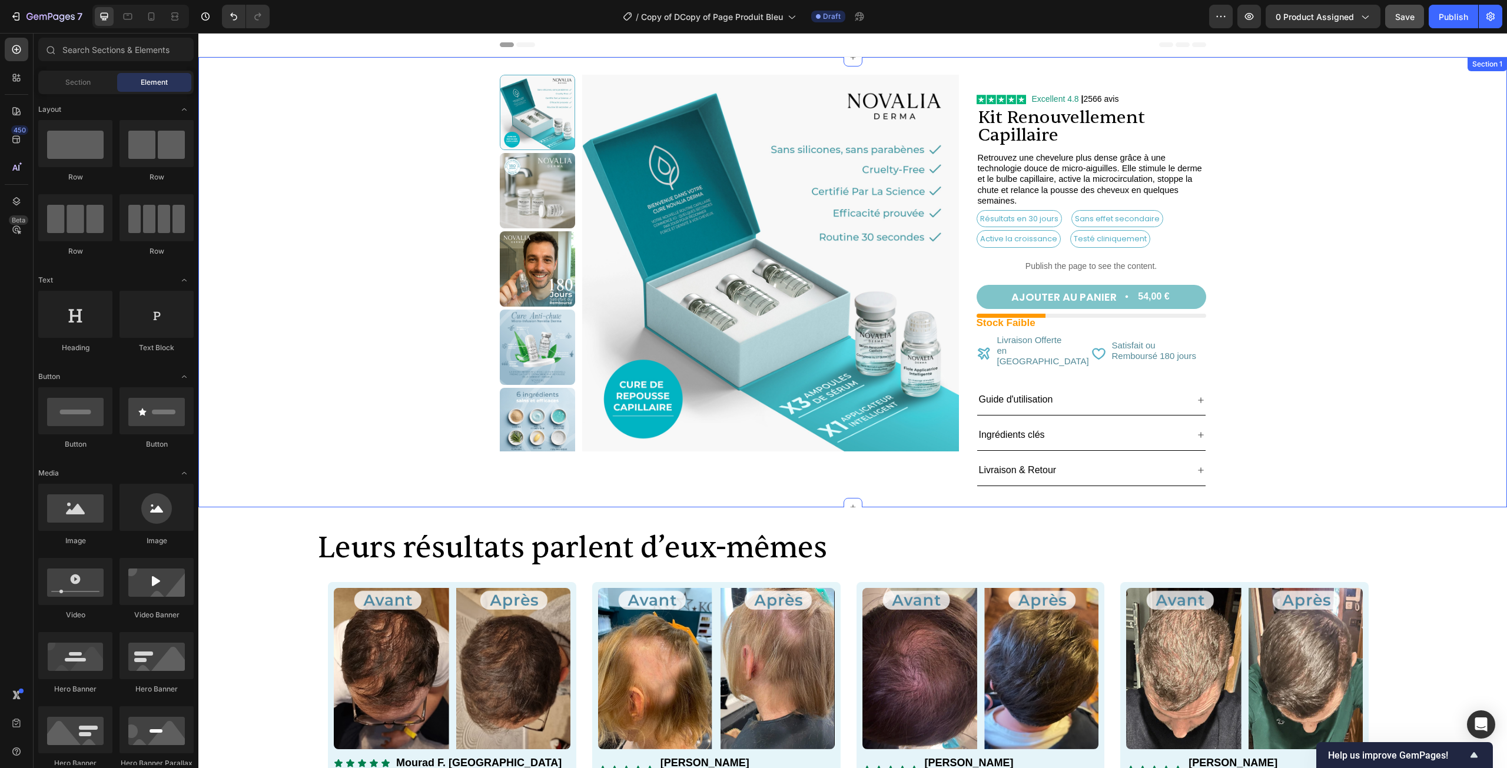
click at [1423, 297] on div "Product Images Icon Icon List Excellent 4.8 | 2566 avis Text Block Row Kit Reno…" at bounding box center [852, 285] width 1297 height 420
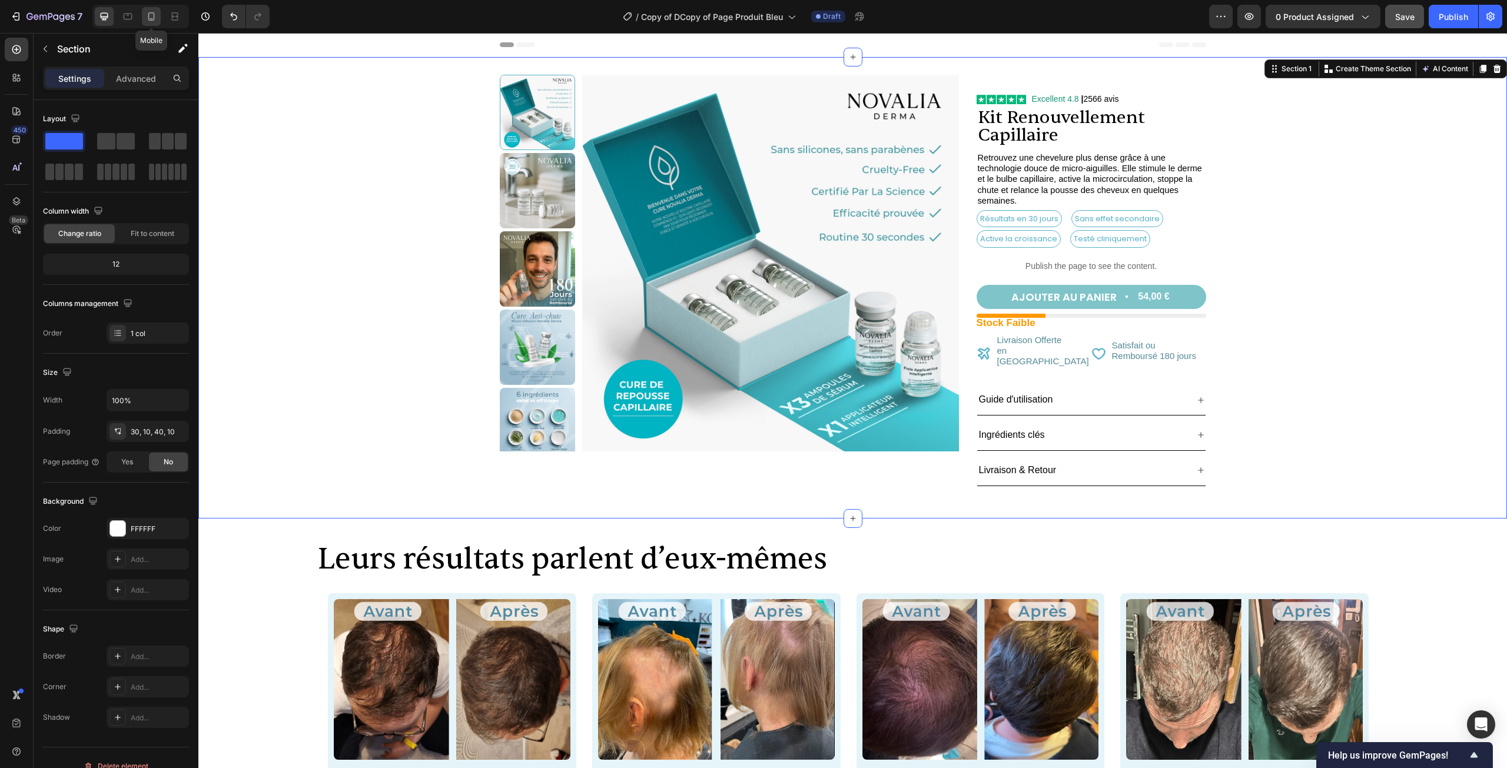
click at [157, 19] on icon at bounding box center [151, 17] width 12 height 12
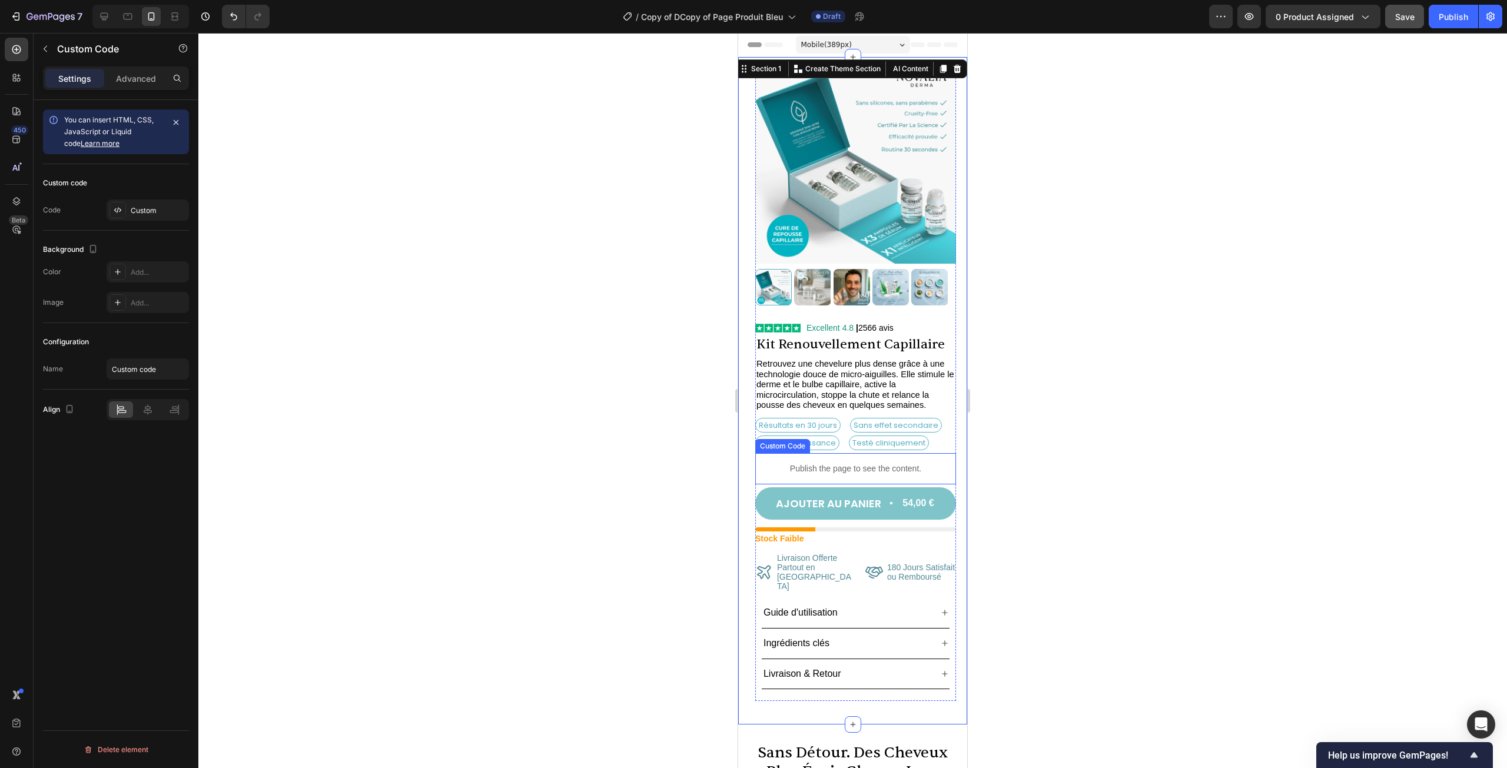
drag, startPoint x: 847, startPoint y: 463, endPoint x: 795, endPoint y: 451, distance: 53.7
click at [847, 463] on p "Publish the page to see the content." at bounding box center [855, 469] width 201 height 12
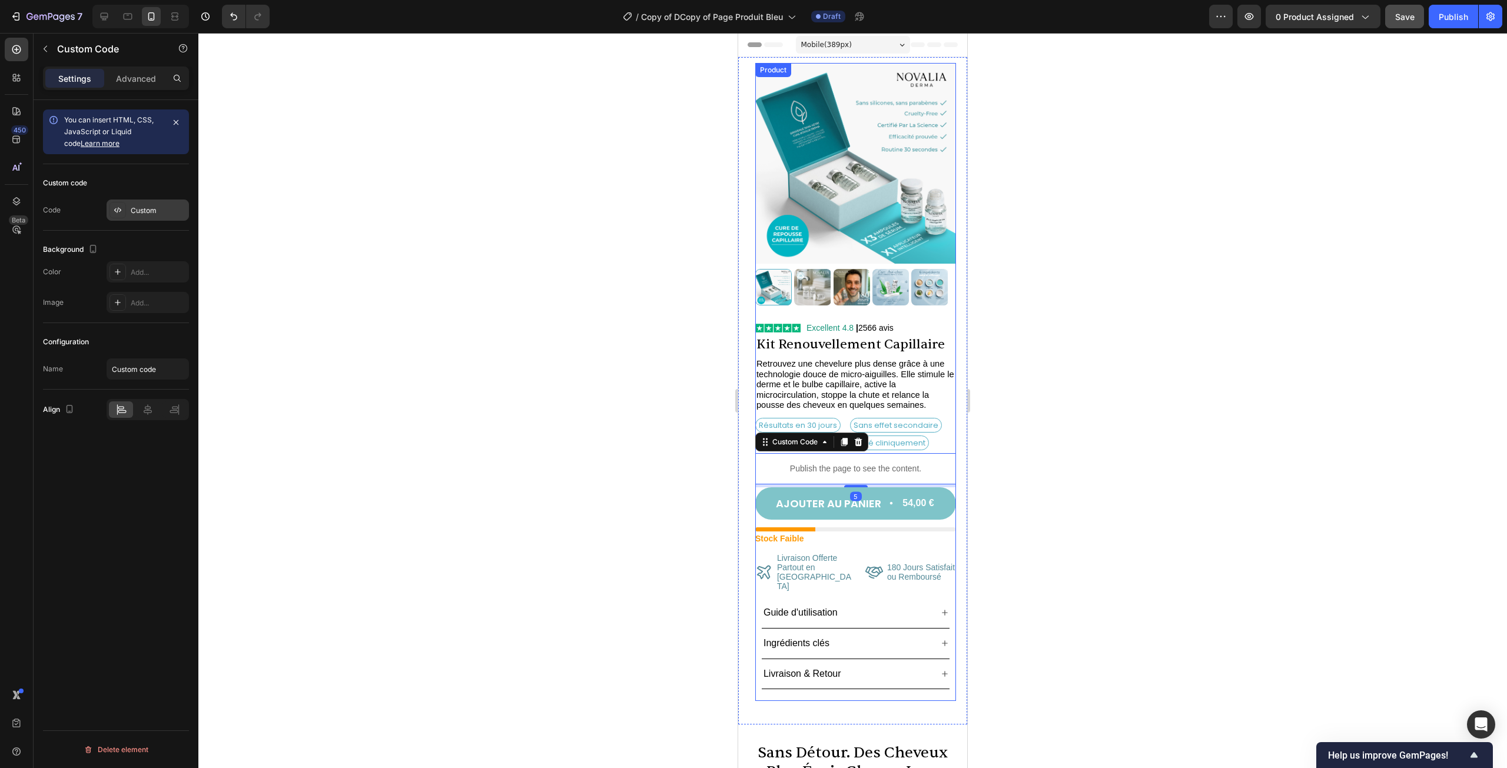
click at [146, 216] on div "Custom" at bounding box center [148, 210] width 82 height 21
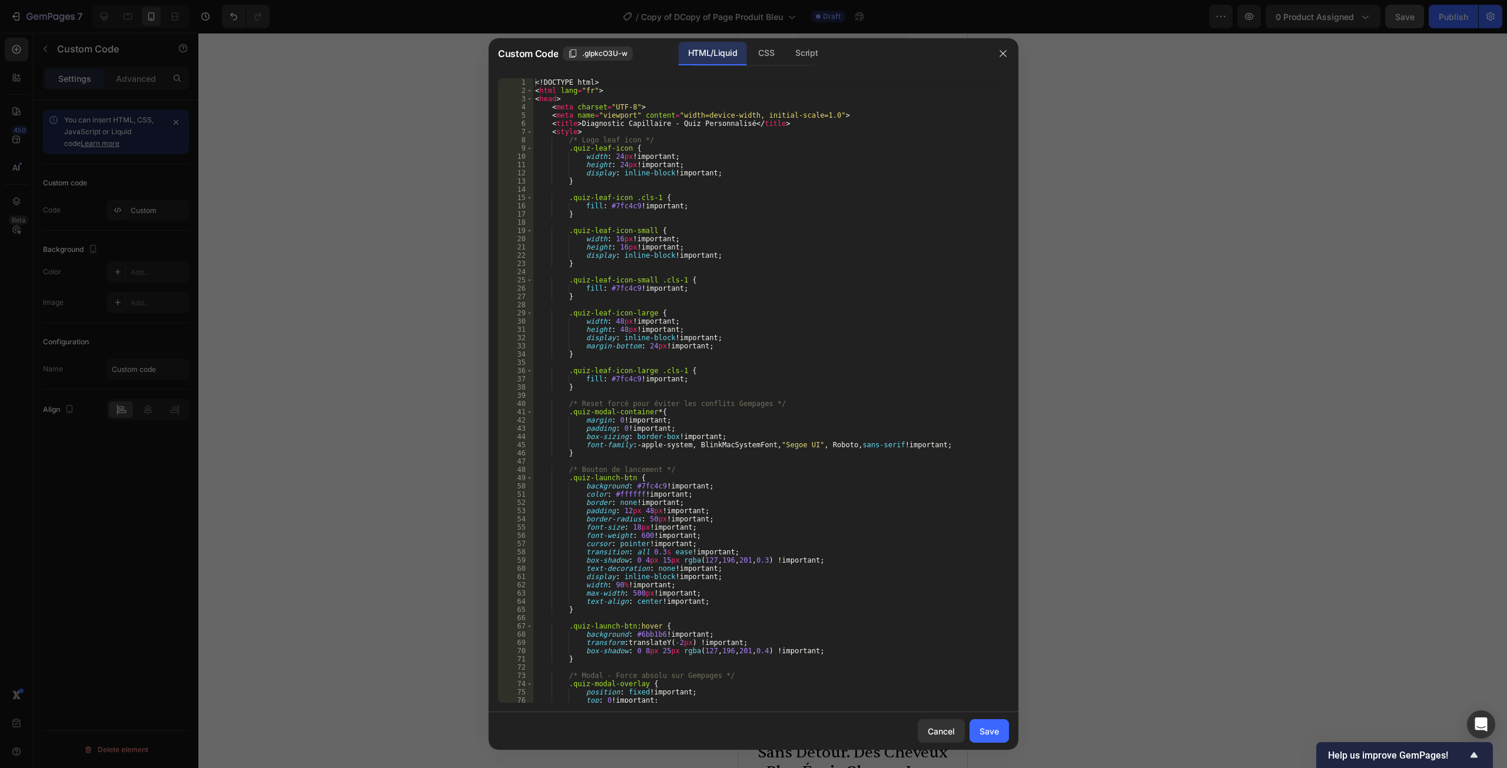
click at [583, 302] on div "<! DOCTYPE html > < html lang = "fr" > < head > < meta charset = "UTF-8" > < me…" at bounding box center [766, 398] width 467 height 641
type textarea "</body> </html>"
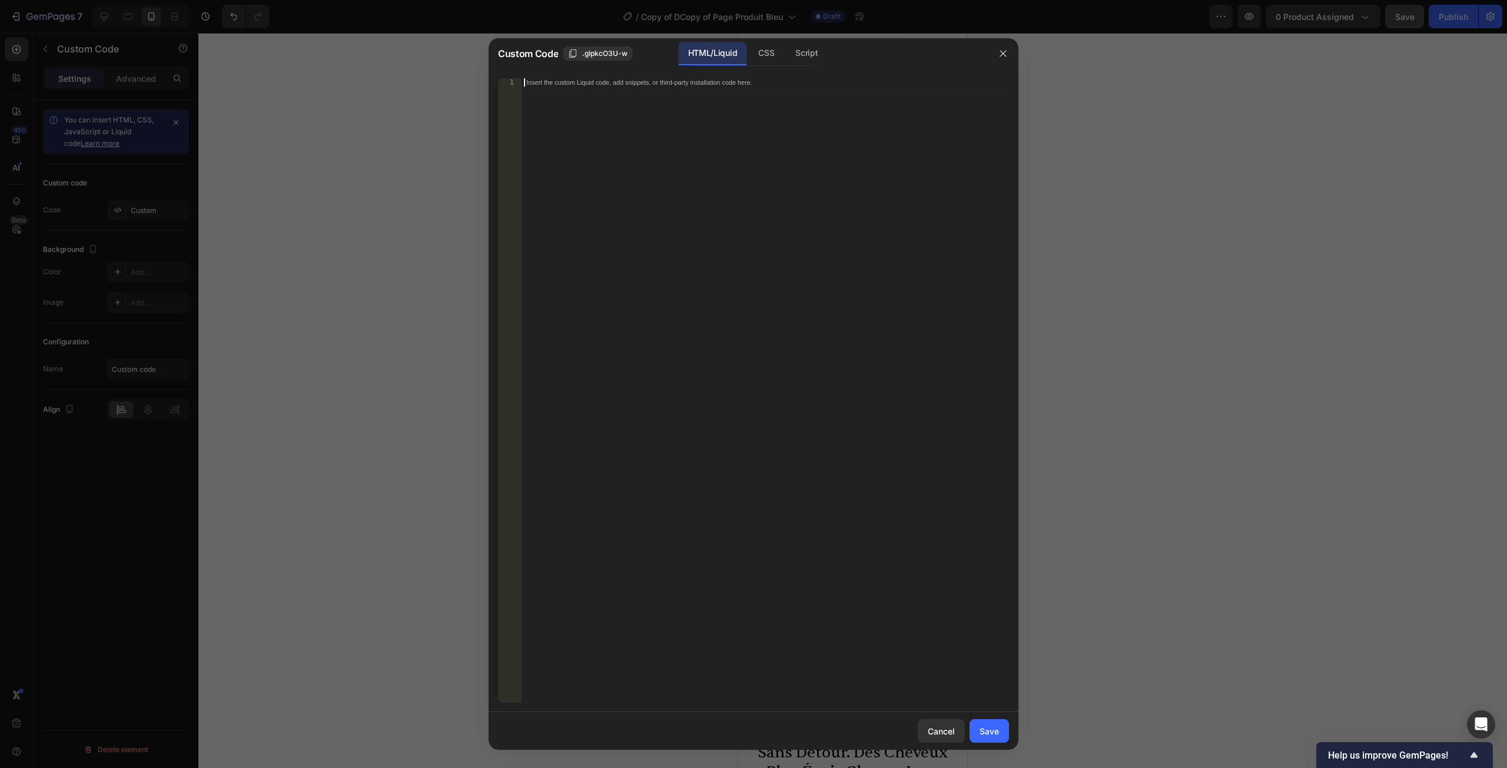
paste textarea "</html>"
type textarea "</html>"
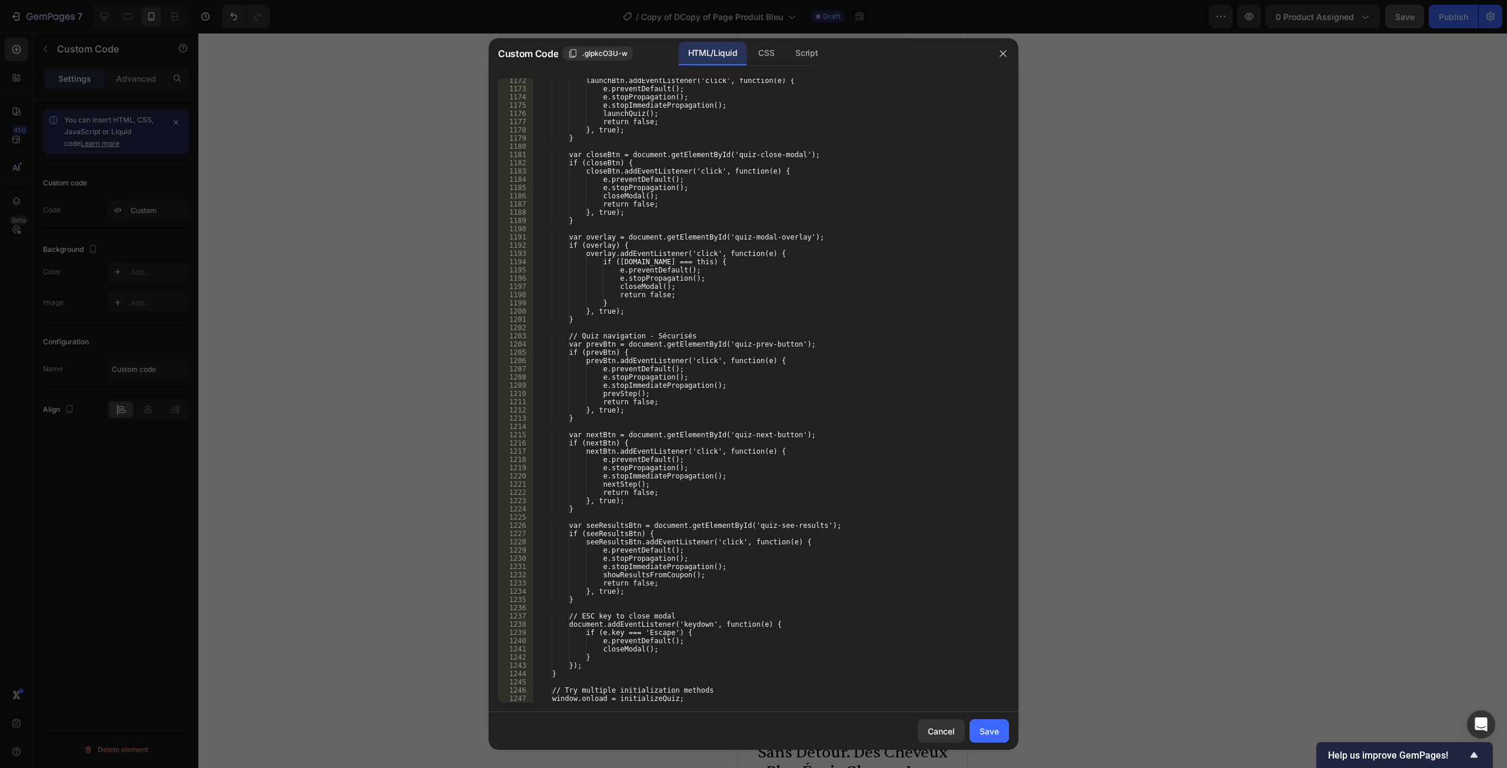
scroll to position [10583, 0]
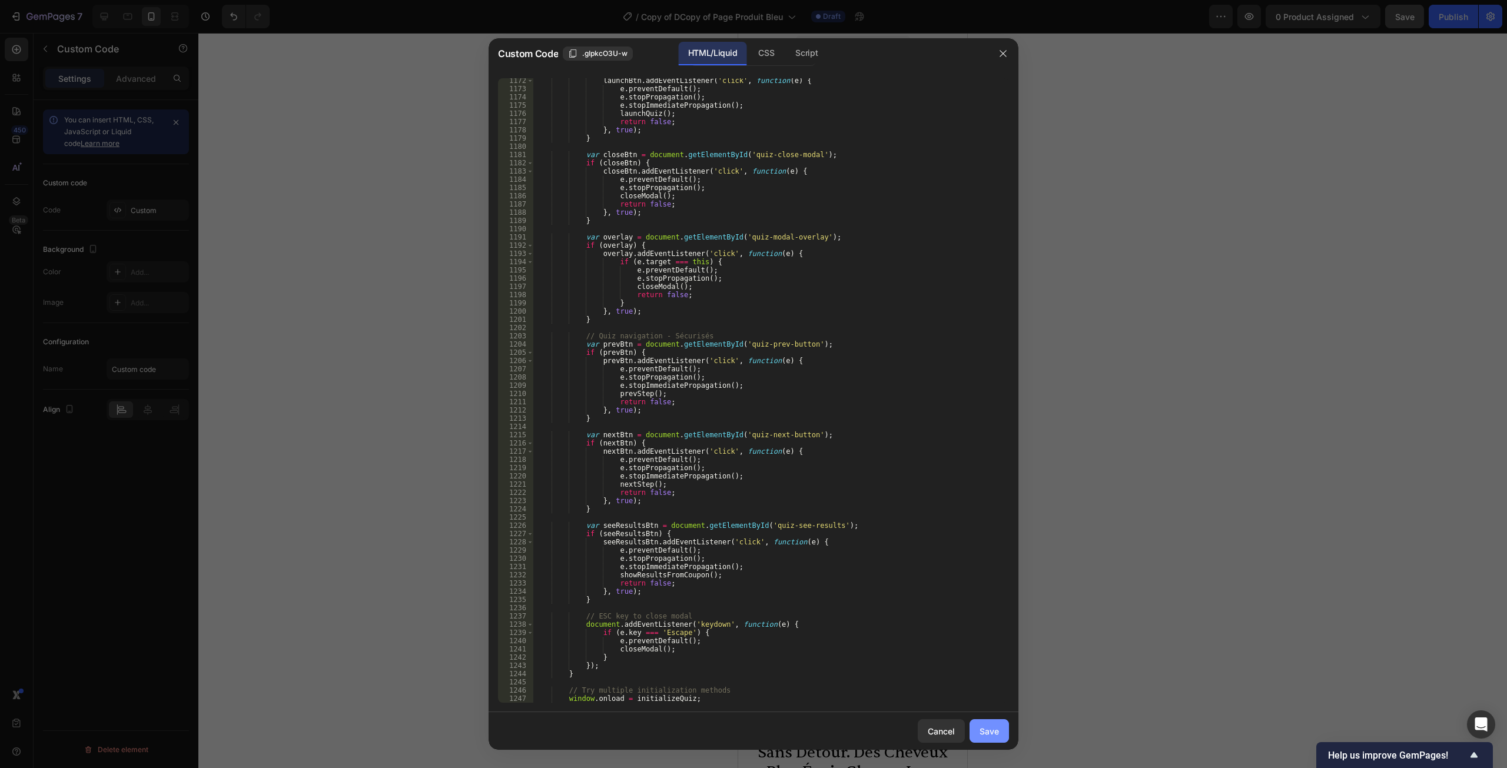
click at [987, 724] on button "Save" at bounding box center [988, 731] width 39 height 24
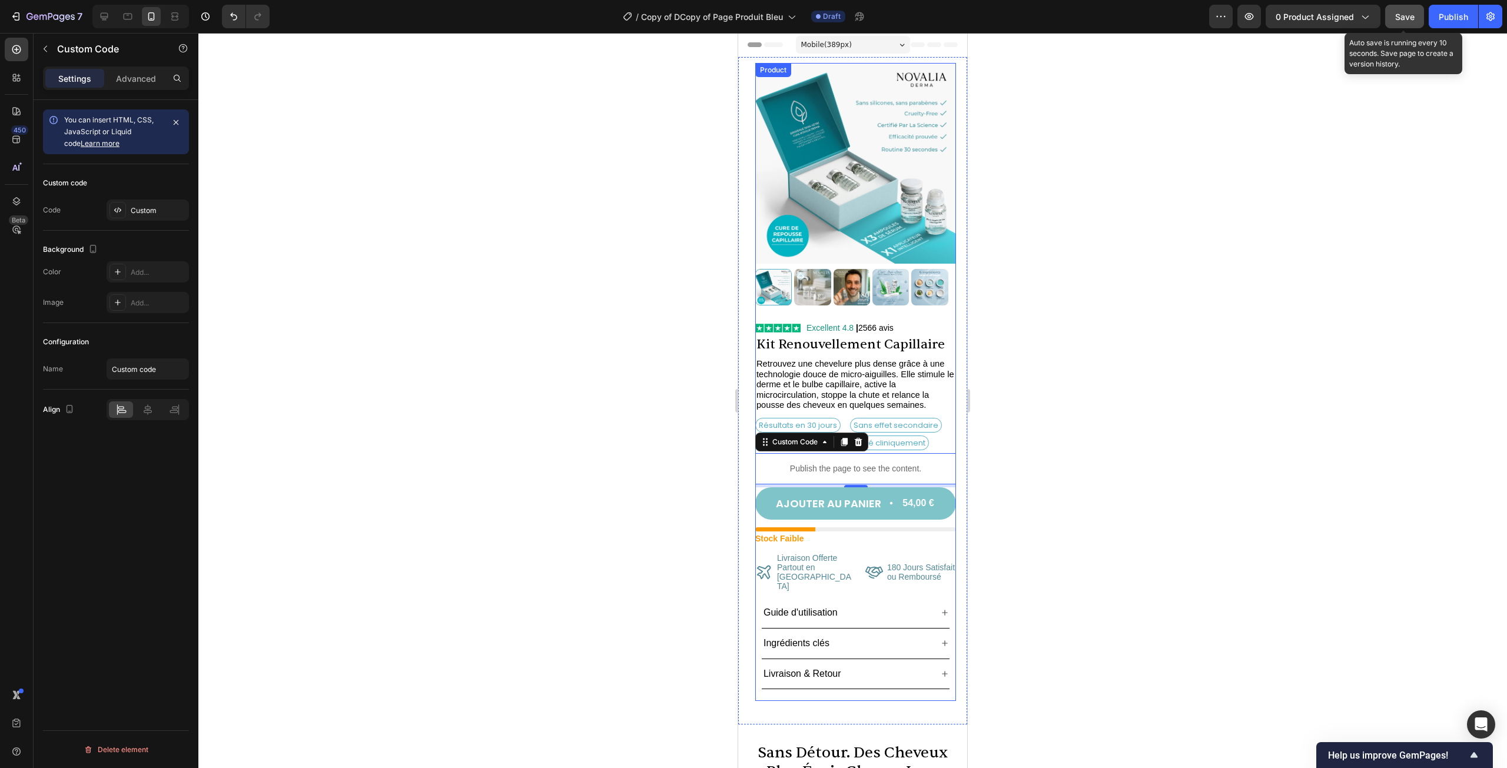
click at [1392, 20] on button "Save" at bounding box center [1404, 17] width 39 height 24
click at [875, 453] on div "Publish the page to see the content." at bounding box center [855, 468] width 201 height 31
click at [131, 207] on div "Custom" at bounding box center [158, 210] width 55 height 11
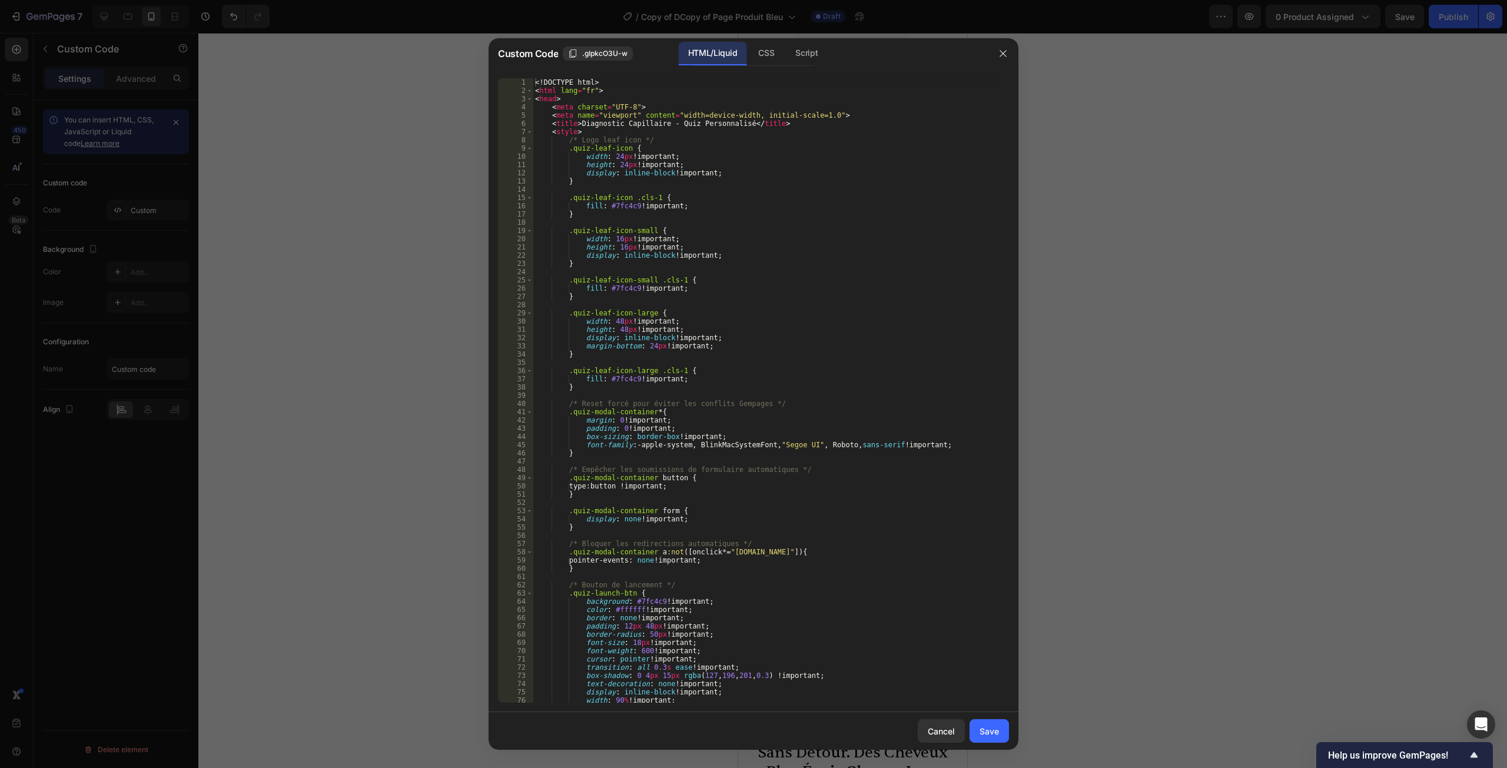
click at [610, 267] on div "<! DOCTYPE html > < html lang = "fr" > < head > < meta charset = "UTF-8" > < me…" at bounding box center [766, 398] width 467 height 641
type textarea "</body> </html>"
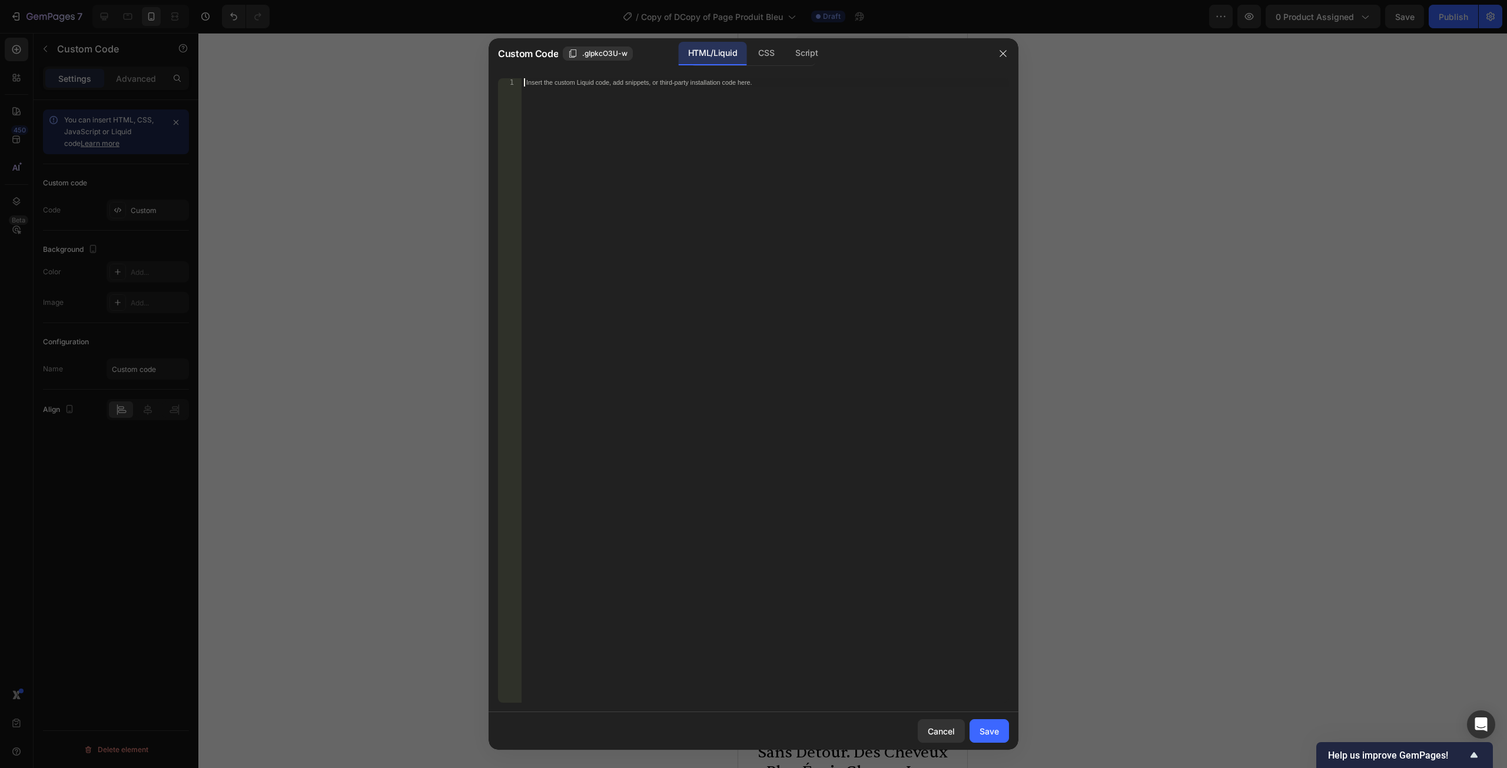
paste textarea "</html>"
type textarea "</html>"
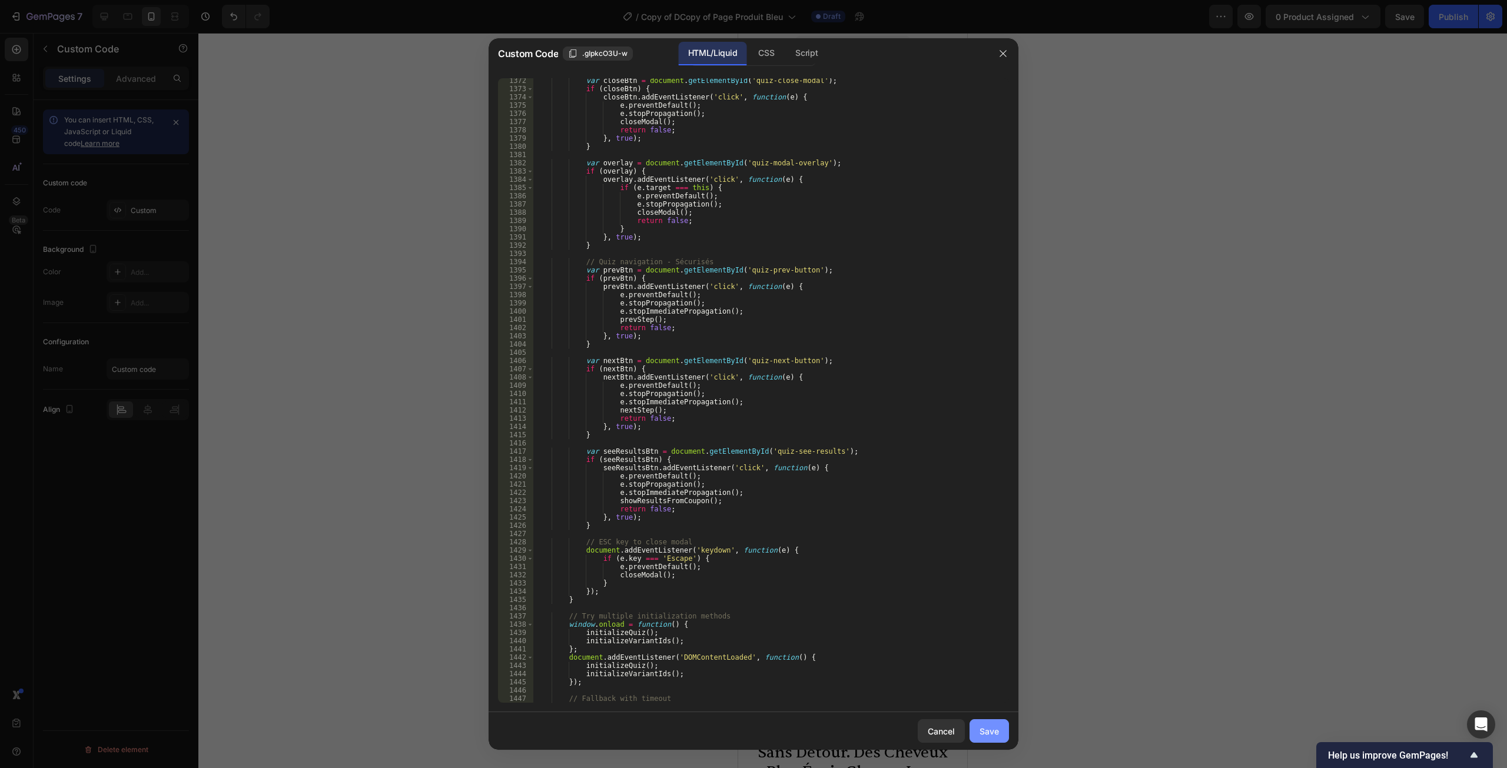
click at [989, 729] on div "Save" at bounding box center [988, 731] width 19 height 12
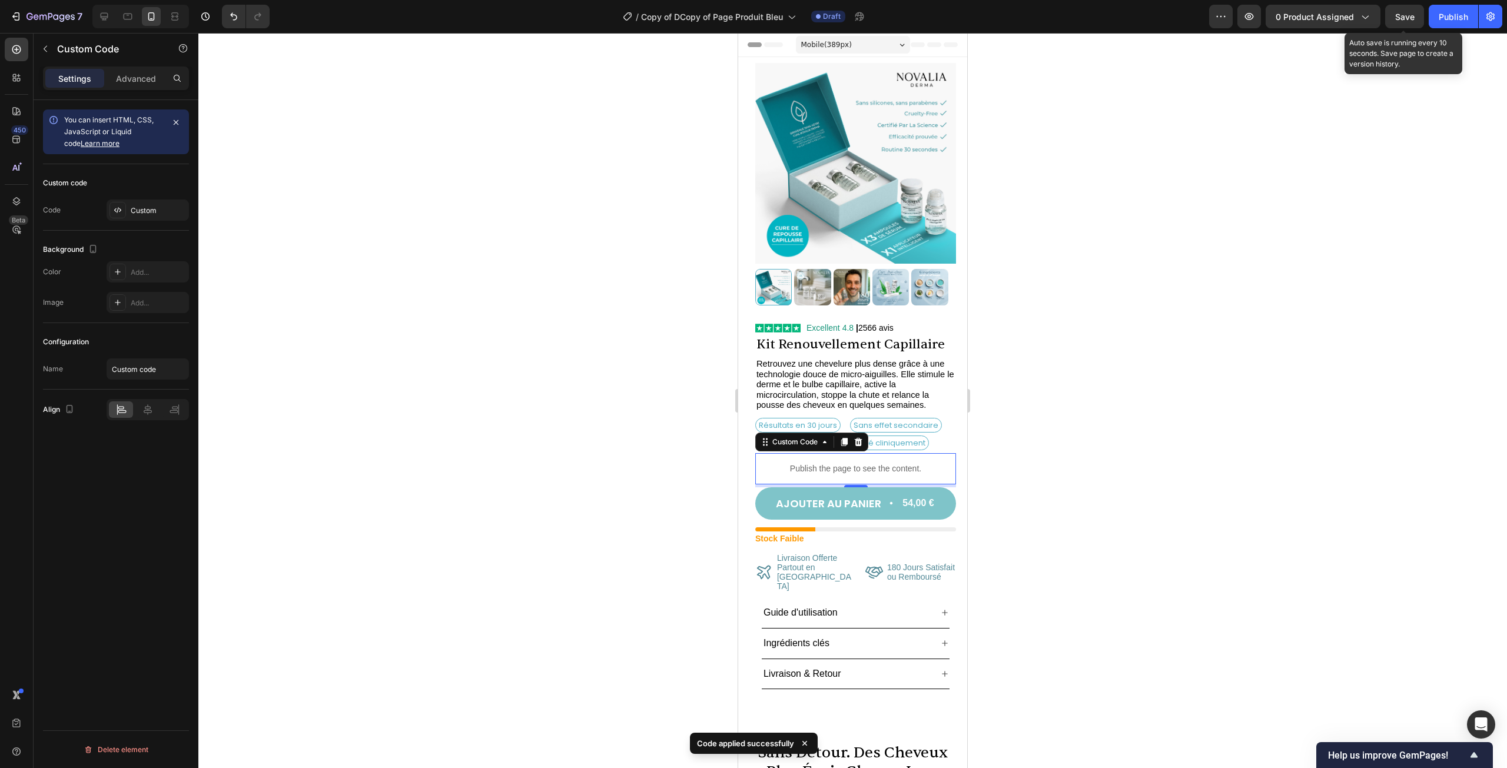
click at [1400, 21] on span "Save" at bounding box center [1404, 17] width 19 height 10
click at [846, 463] on p "Publish the page to see the content." at bounding box center [855, 469] width 201 height 12
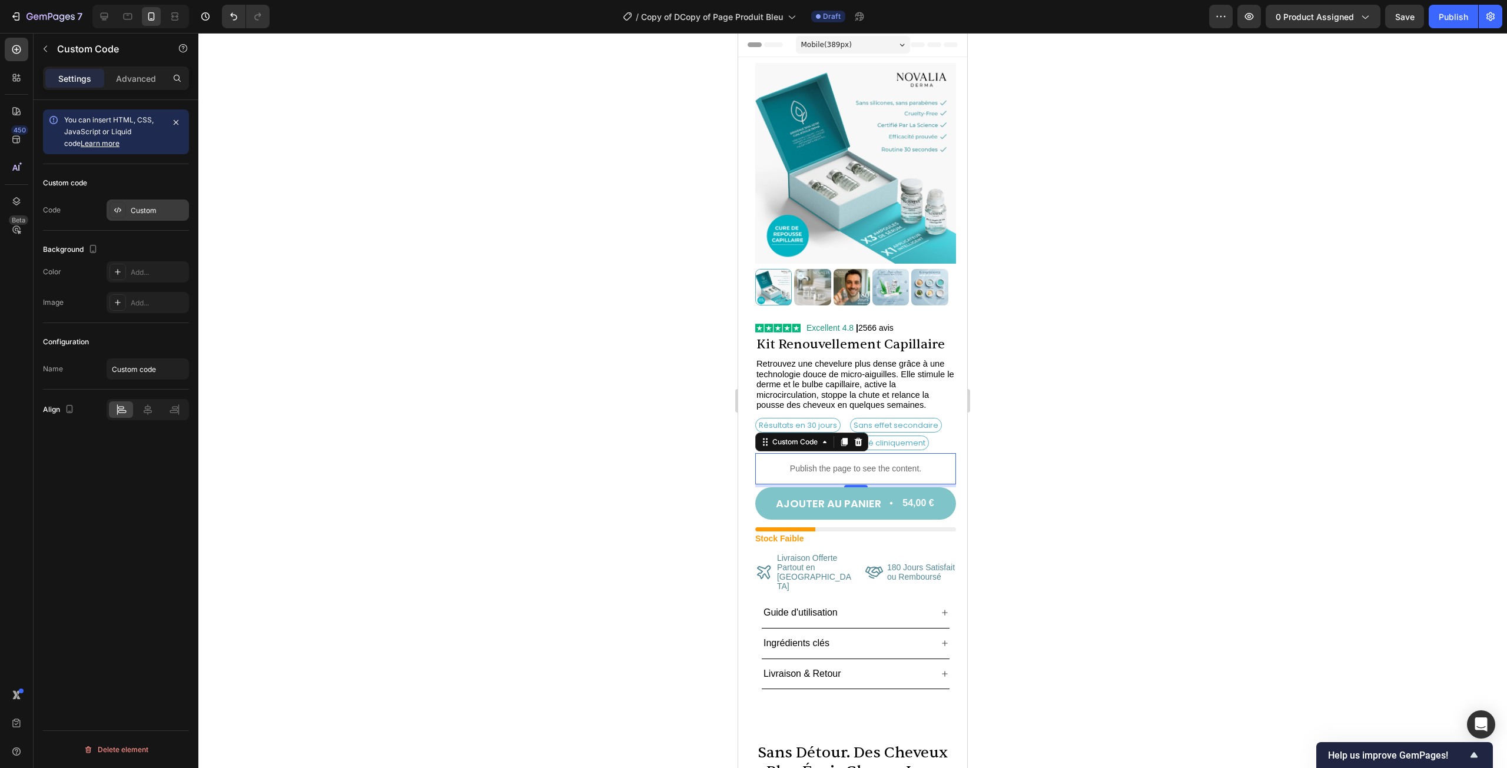
click at [171, 201] on div "Custom" at bounding box center [148, 210] width 82 height 21
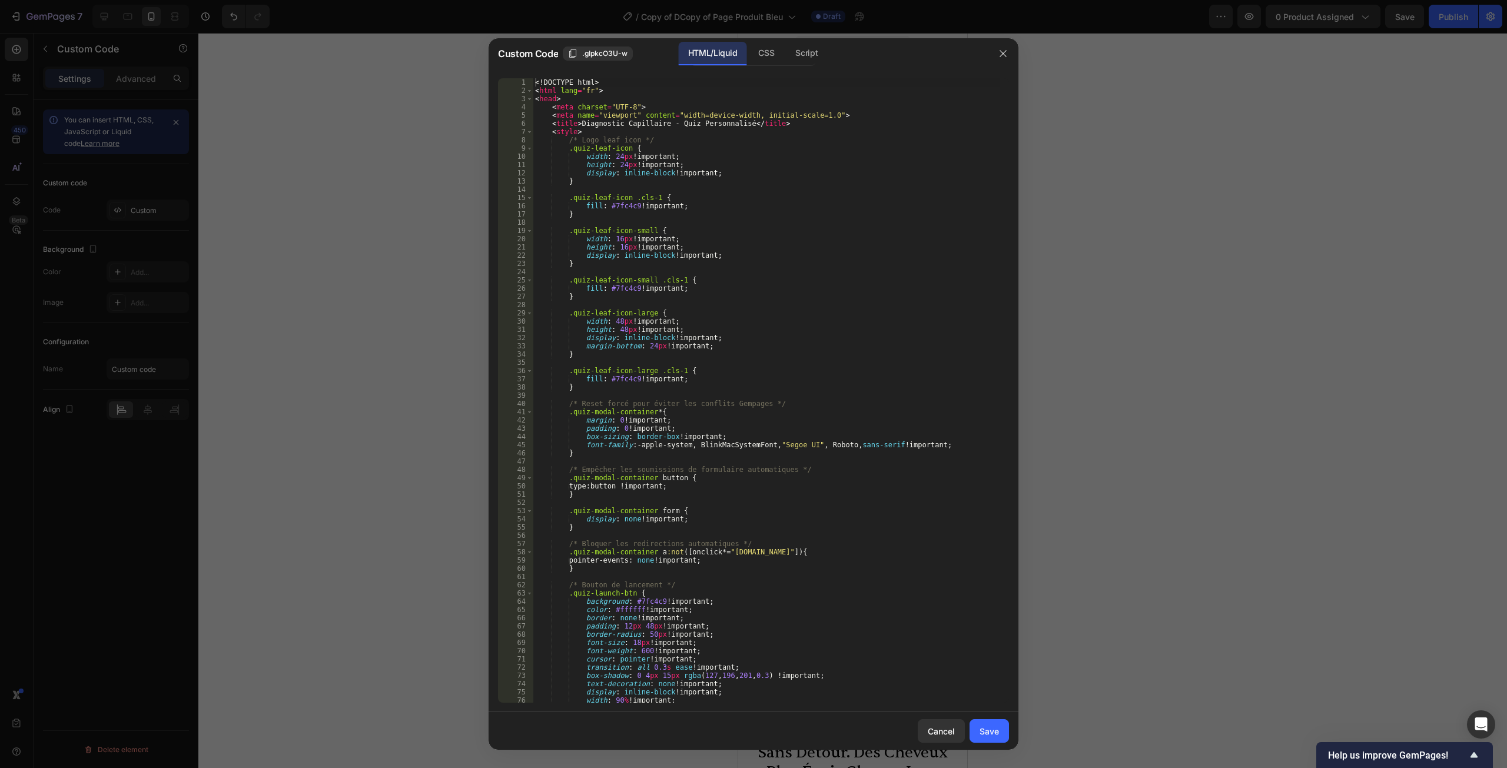
click at [656, 264] on div "<! DOCTYPE html > < html lang = "fr" > < head > < meta charset = "UTF-8" > < me…" at bounding box center [766, 398] width 467 height 641
type textarea "</body> </html>"
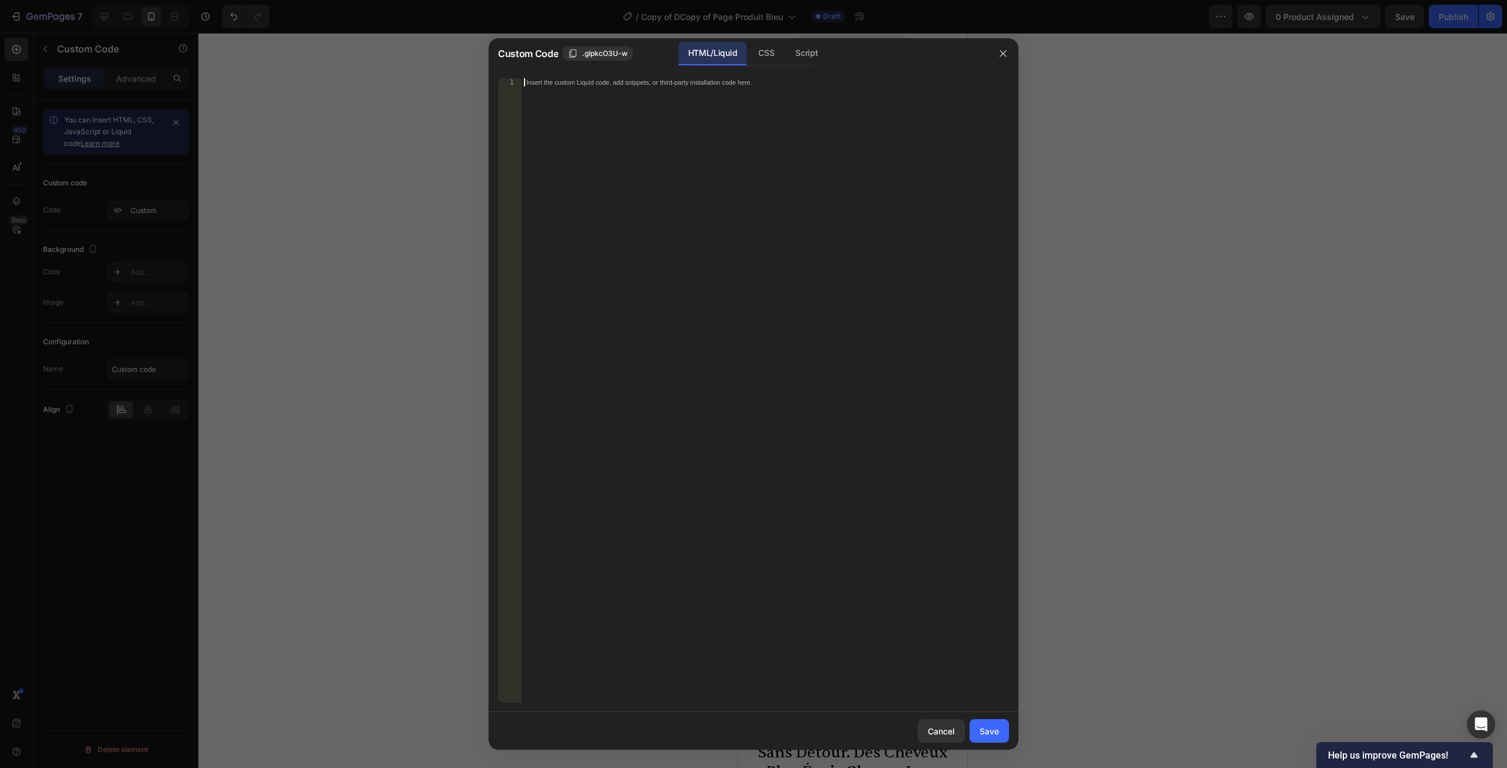
paste textarea "</html>"
type textarea "</html>"
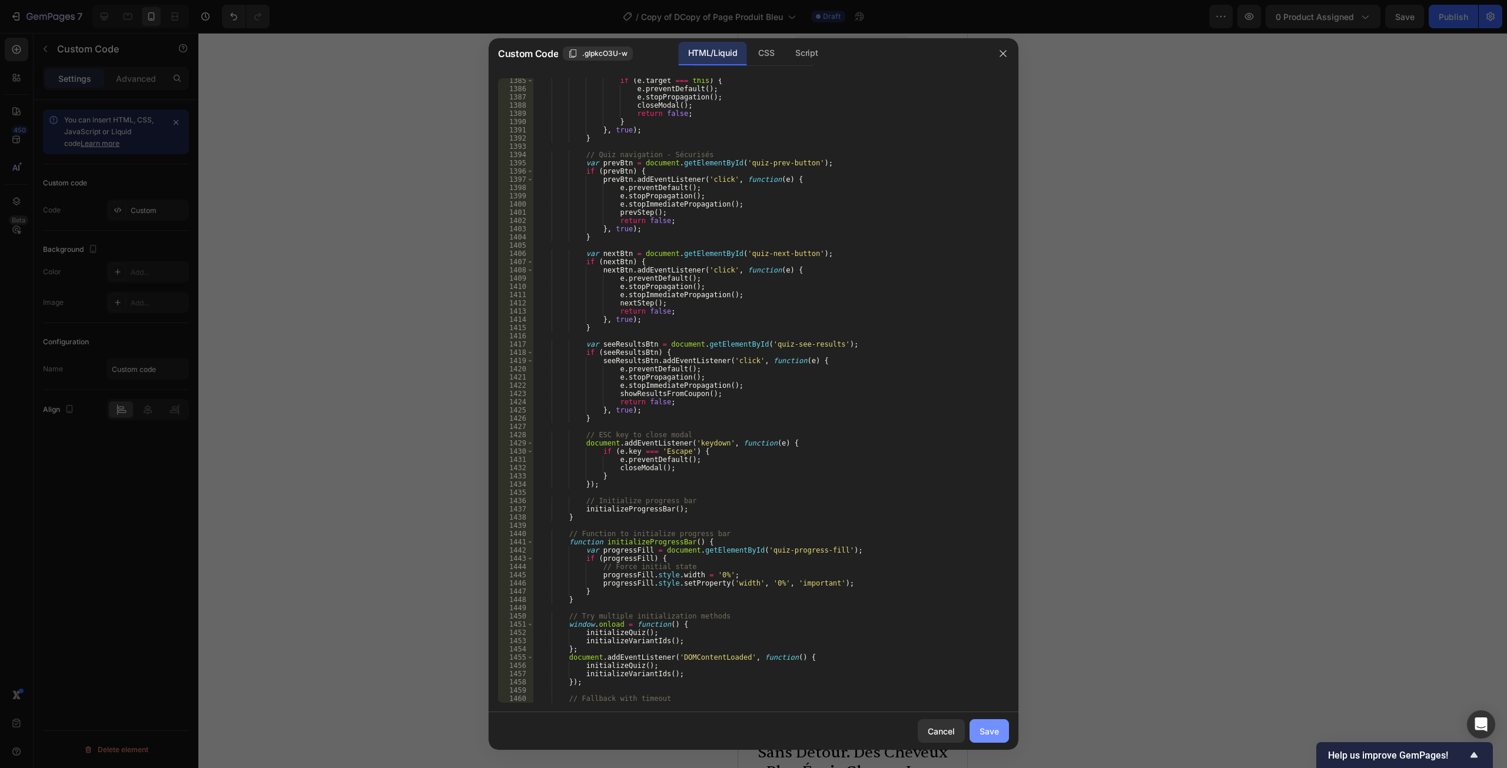
click at [996, 729] on div "Save" at bounding box center [988, 731] width 19 height 12
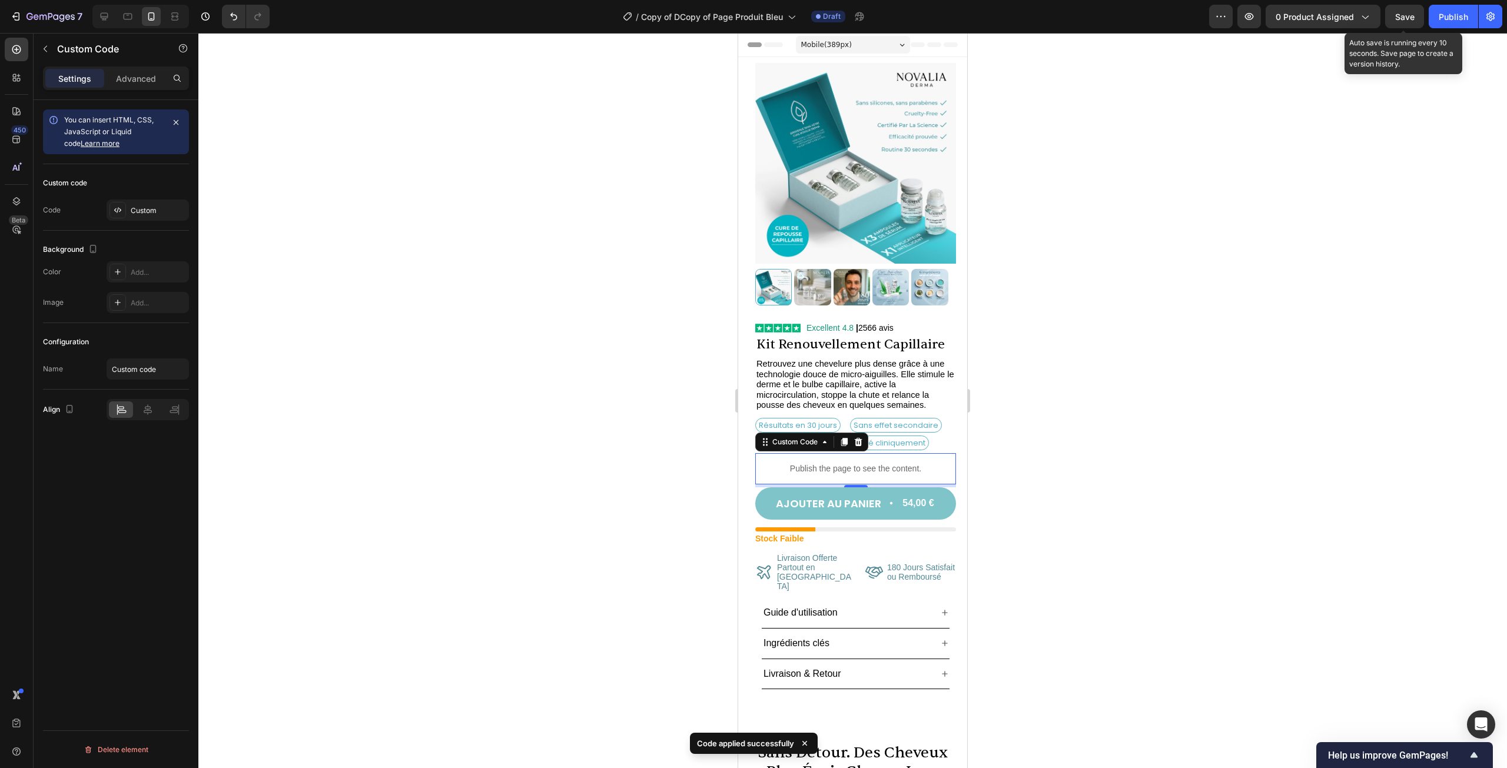
click at [1404, 17] on span "Save" at bounding box center [1404, 17] width 19 height 10
click at [1081, 492] on div at bounding box center [852, 400] width 1309 height 735
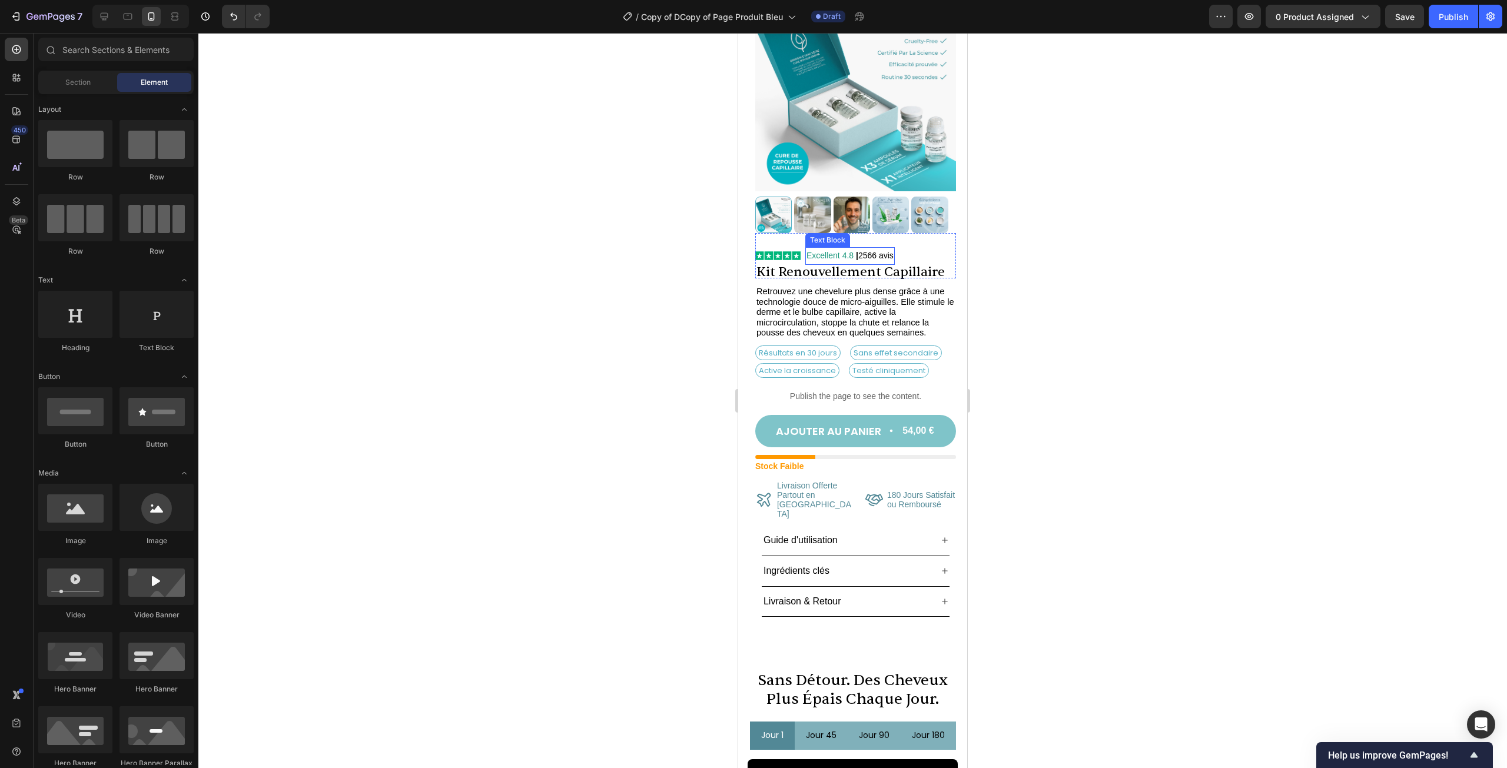
scroll to position [118, 0]
